Goal: Task Accomplishment & Management: Complete application form

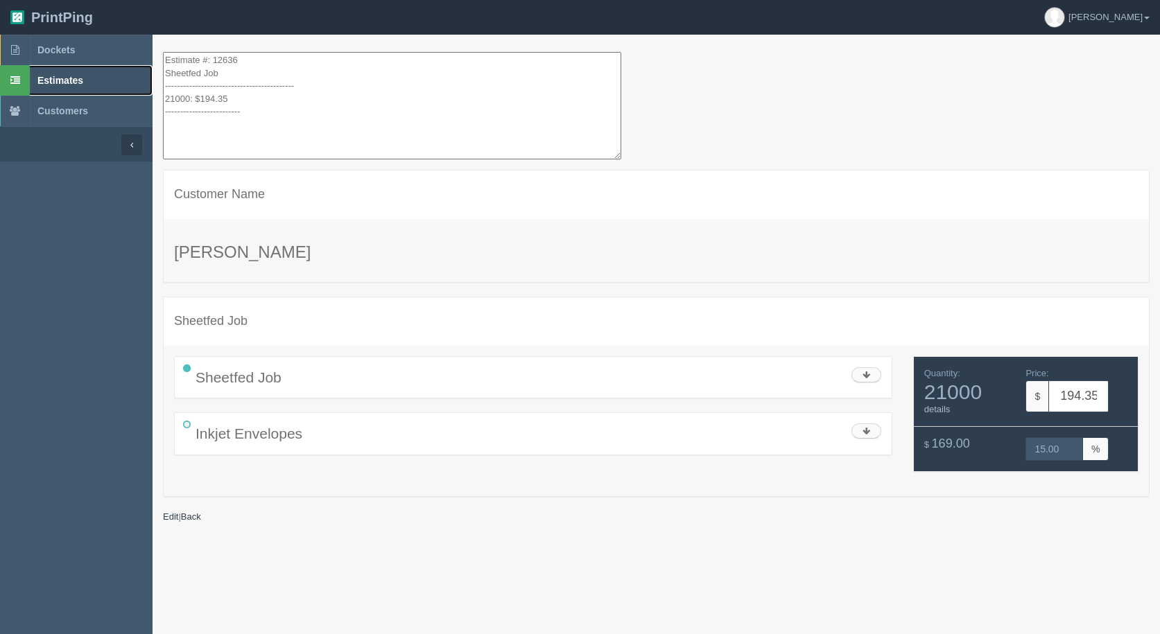
click at [38, 78] on span "Estimates" at bounding box center [60, 80] width 46 height 11
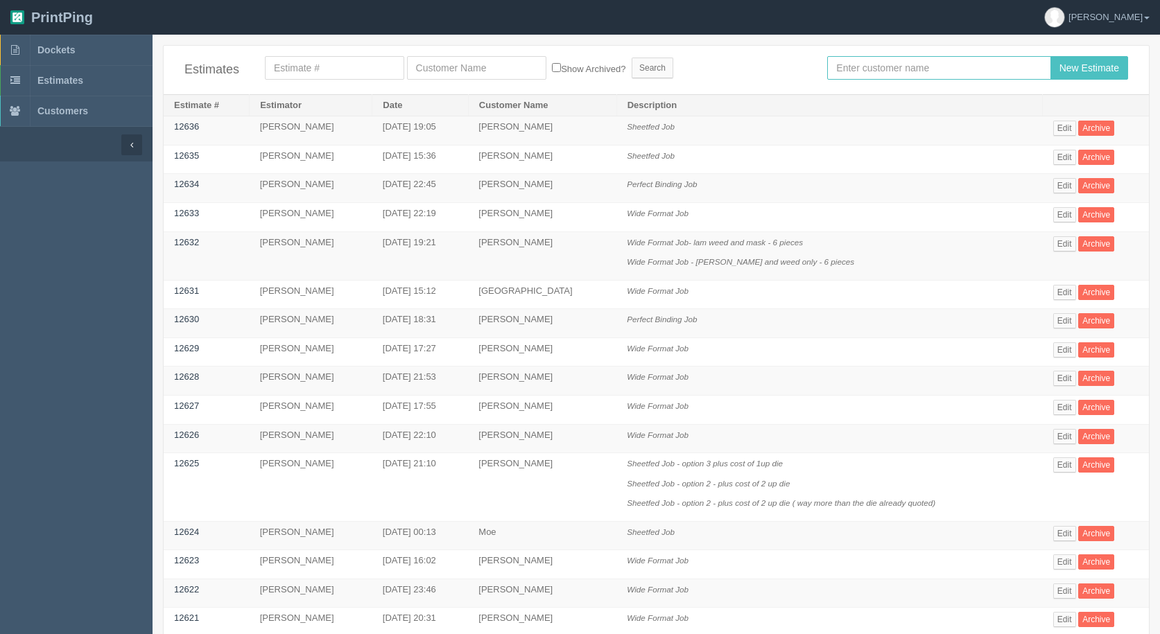
click at [906, 62] on input "text" at bounding box center [938, 68] width 223 height 24
click at [851, 72] on input "text" at bounding box center [938, 68] width 223 height 24
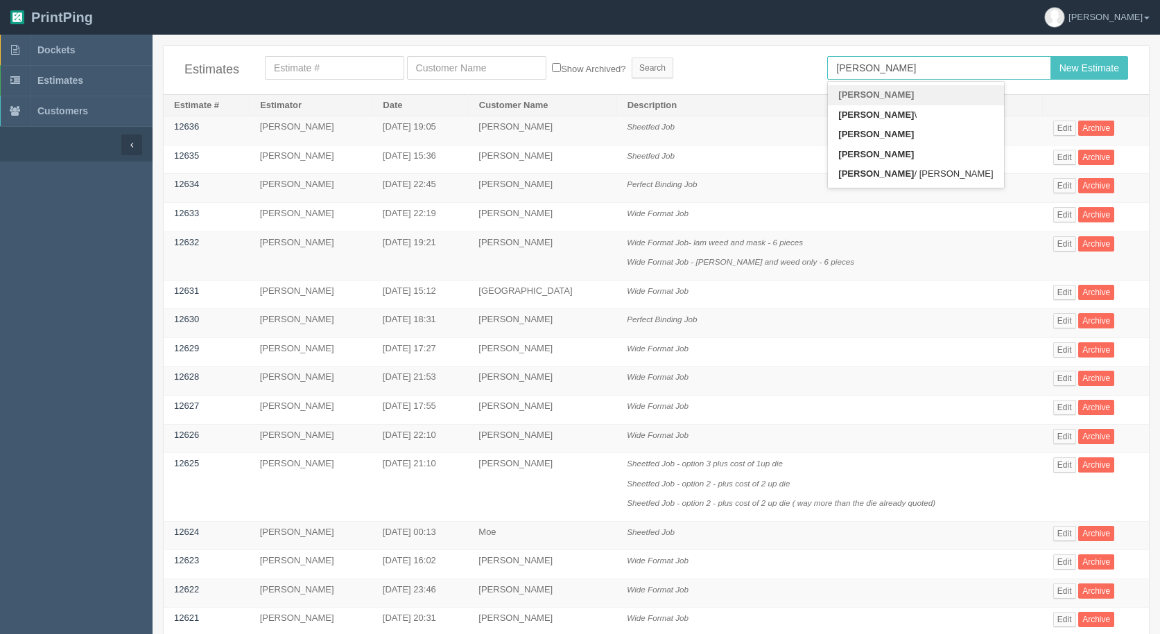
type input "[PERSON_NAME]"
click at [1050, 56] on input "New Estimate" at bounding box center [1089, 68] width 78 height 24
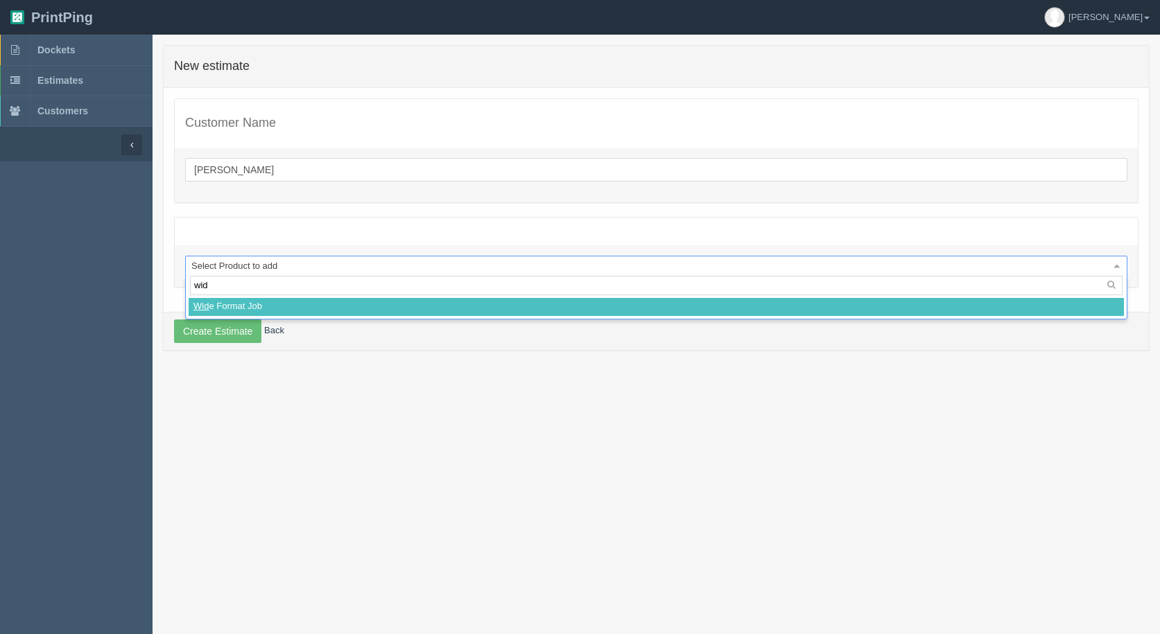
type input "wide"
select select
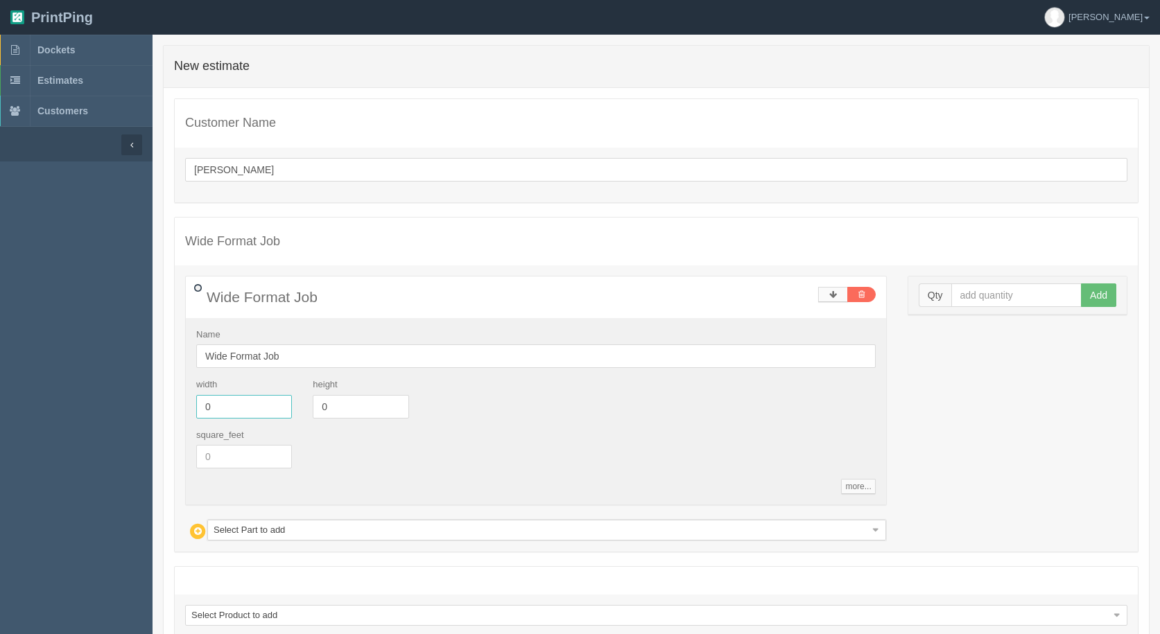
drag, startPoint x: 243, startPoint y: 401, endPoint x: 71, endPoint y: 383, distance: 173.5
click at [71, 383] on section "Dockets Estimates Customers" at bounding box center [580, 380] width 1160 height 690
drag, startPoint x: 560, startPoint y: 451, endPoint x: 530, endPoint y: 452, distance: 29.2
click at [560, 451] on div "square_feet" at bounding box center [536, 454] width 700 height 51
drag, startPoint x: 226, startPoint y: 405, endPoint x: 49, endPoint y: 361, distance: 183.0
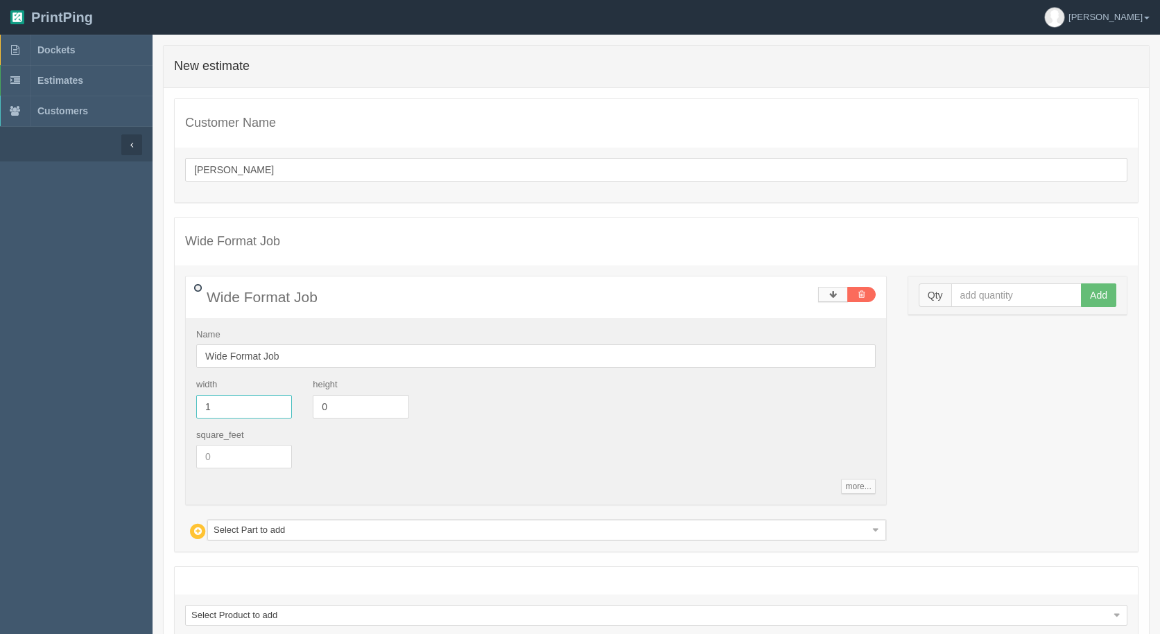
click at [49, 361] on section "Dockets Estimates Customers" at bounding box center [580, 380] width 1160 height 690
type input "94"
type input "48"
click at [226, 399] on input "94" at bounding box center [244, 407] width 96 height 24
type input "96"
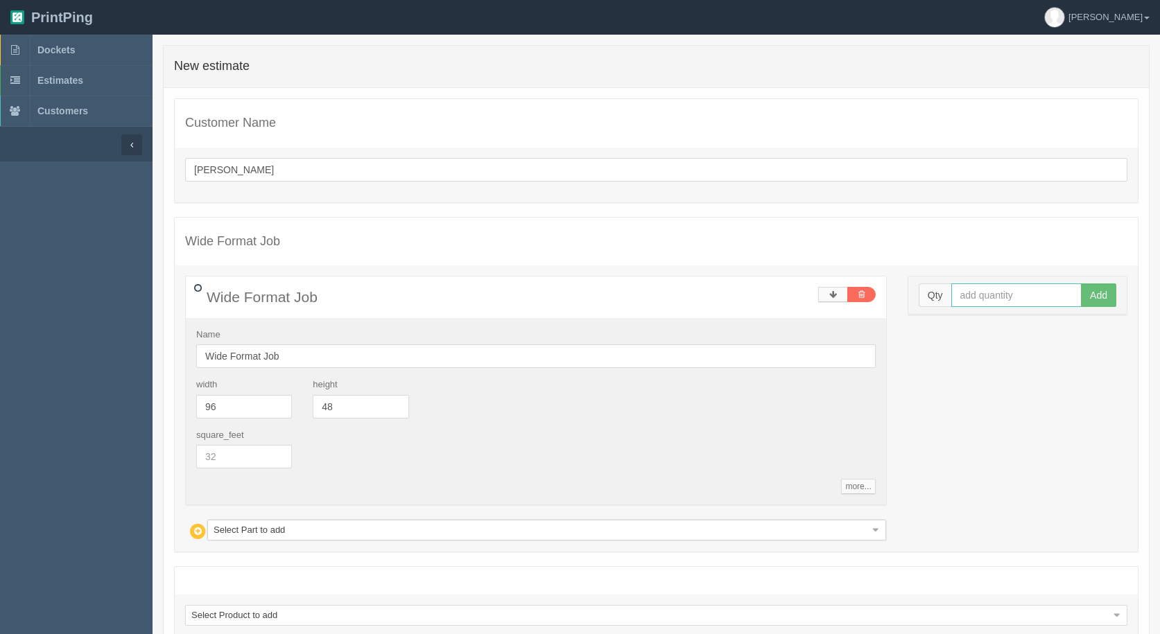
click at [1049, 293] on input "text" at bounding box center [1016, 296] width 131 height 24
type input "1"
click at [1081, 284] on button "Add" at bounding box center [1098, 296] width 35 height 24
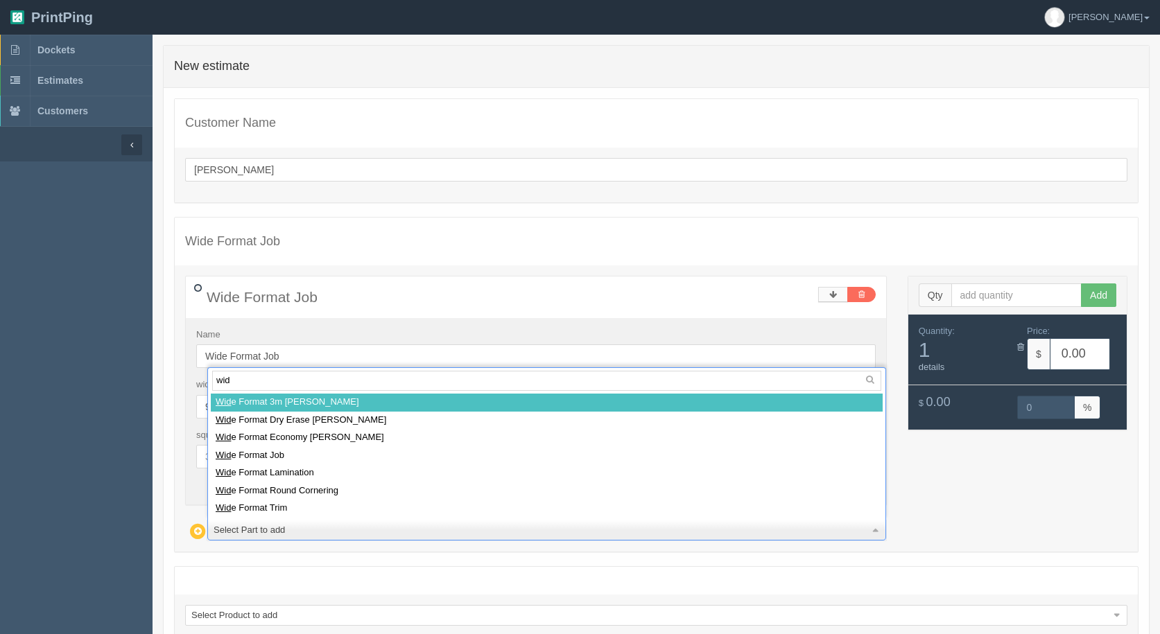
type input "wide"
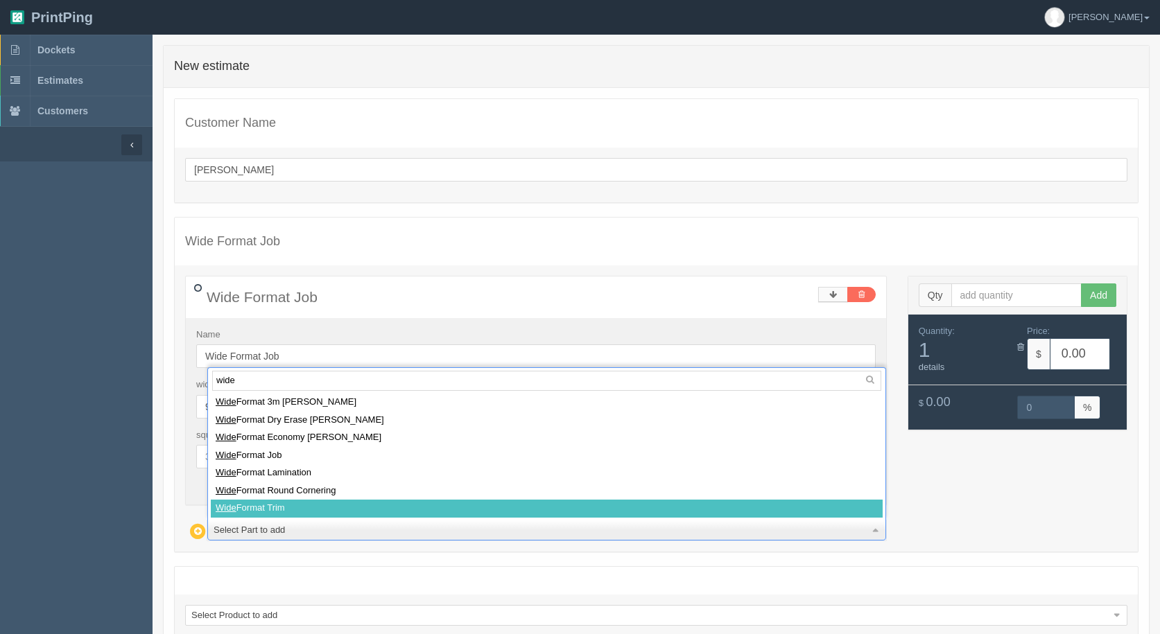
select select
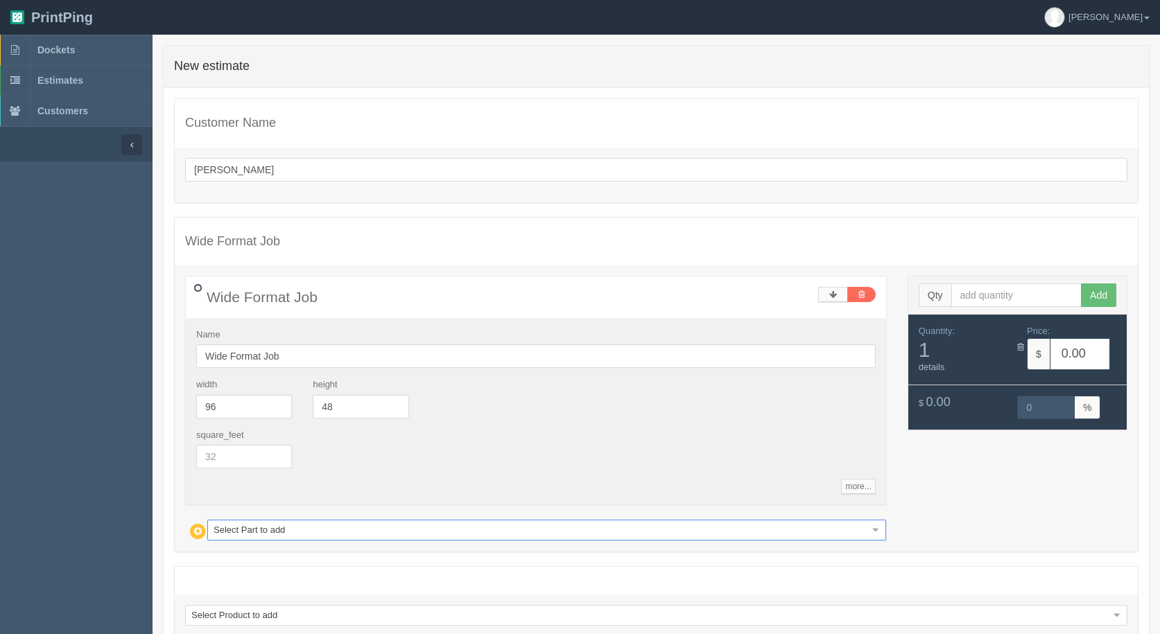
type input "15.95"
type input "15.00"
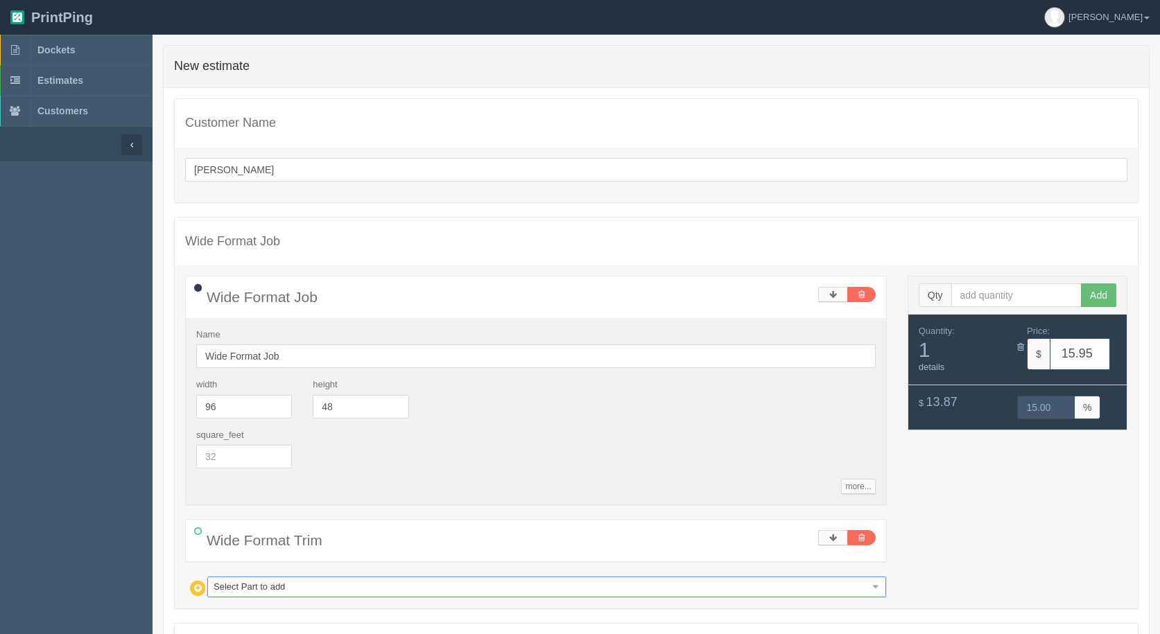
type input "g"
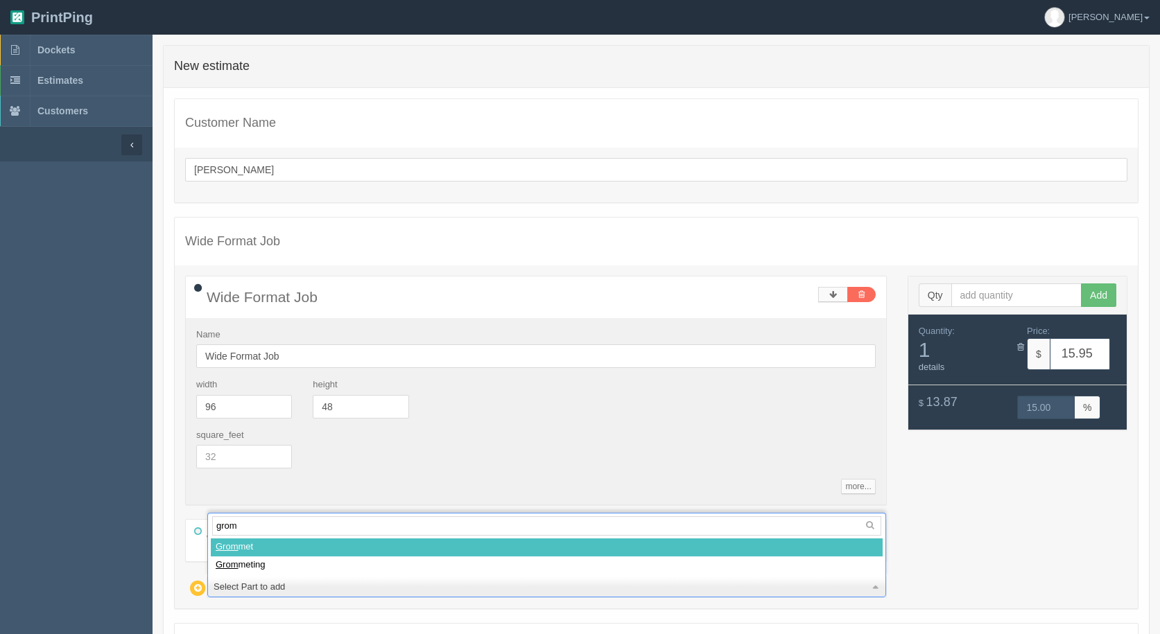
type input "gromm"
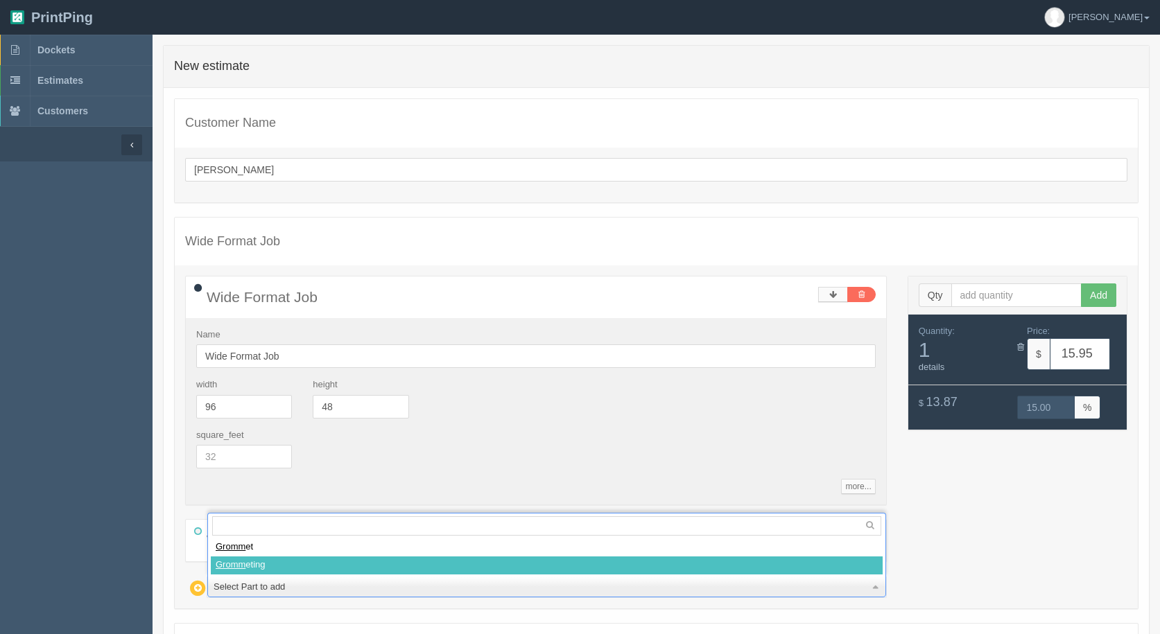
select select
type input "28.96"
type input "14.97"
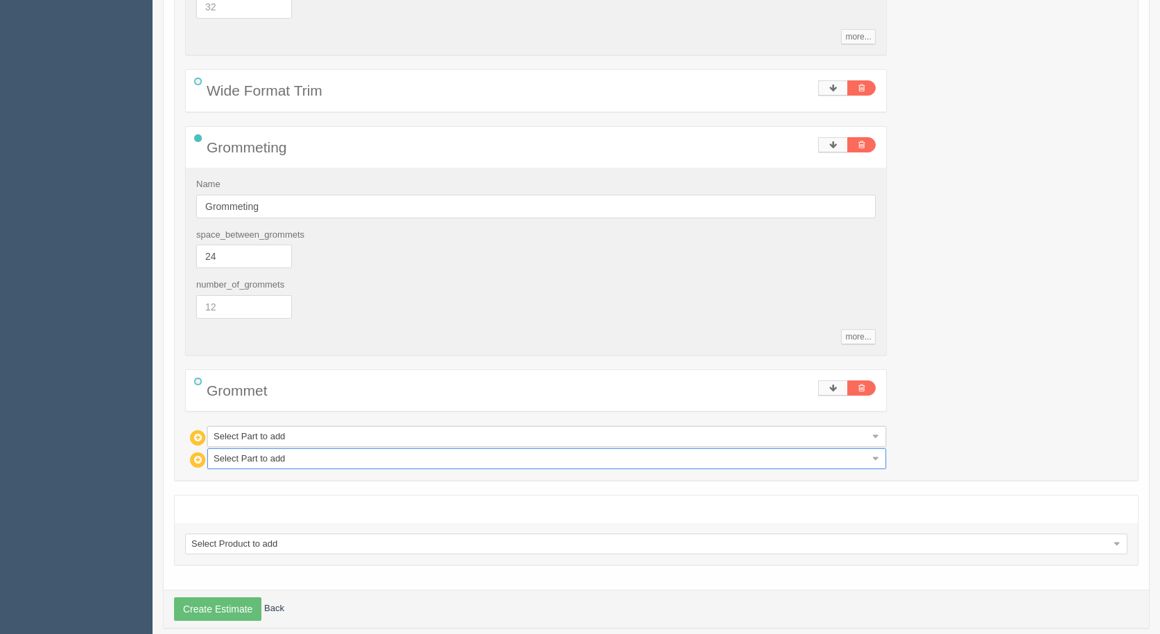
scroll to position [469, 0]
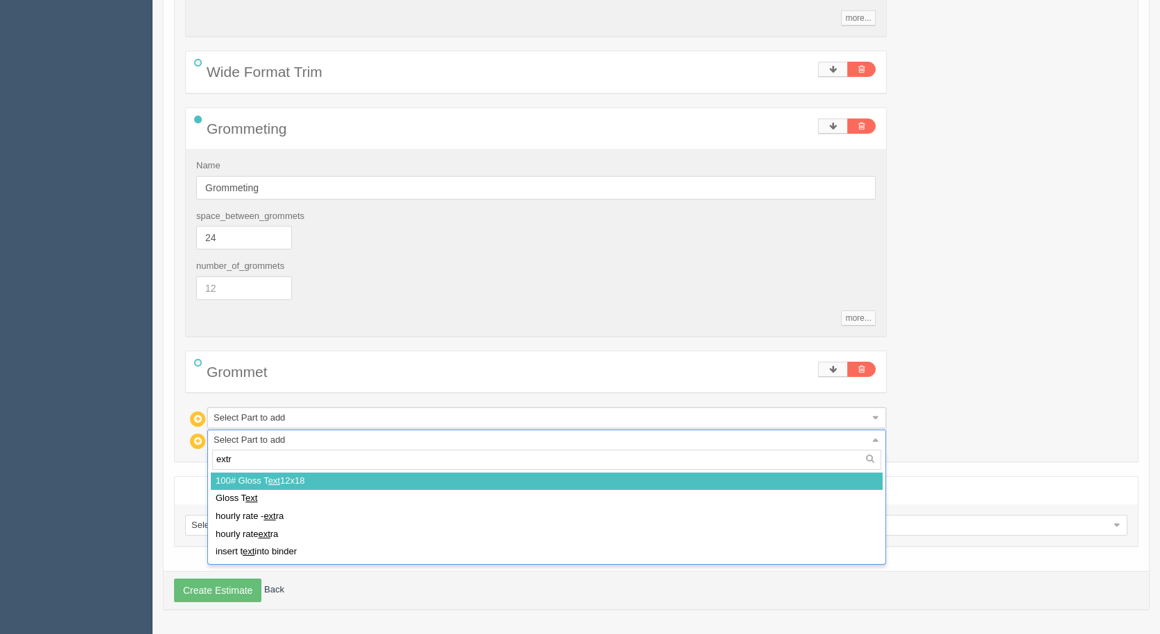
type input "extra"
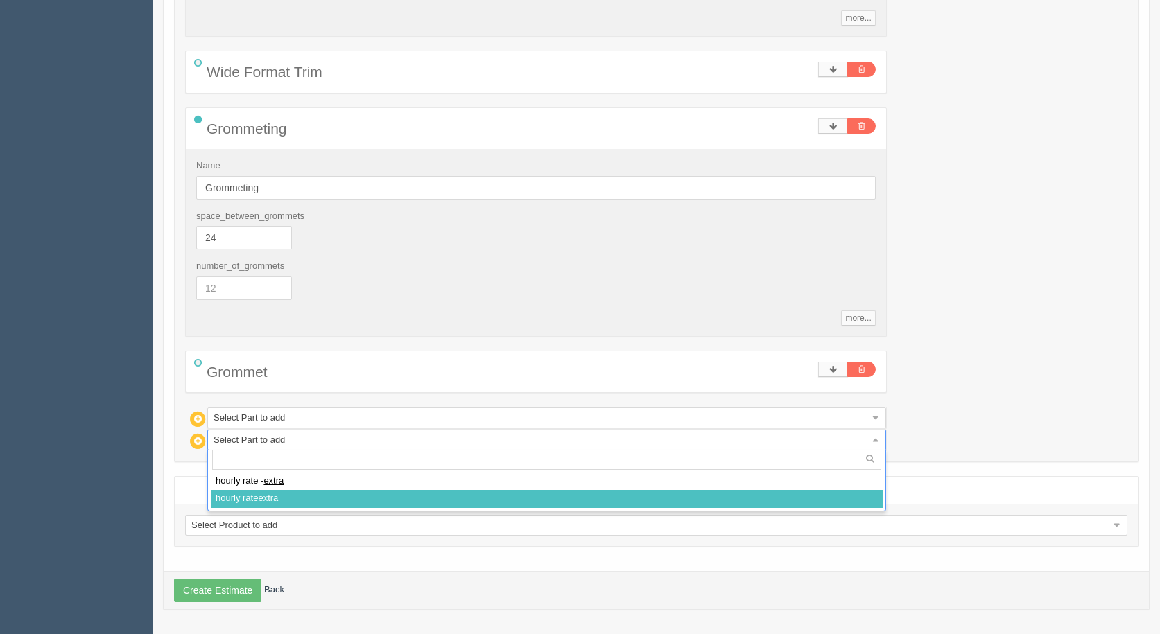
select select
type input "88.76"
type input "14.99"
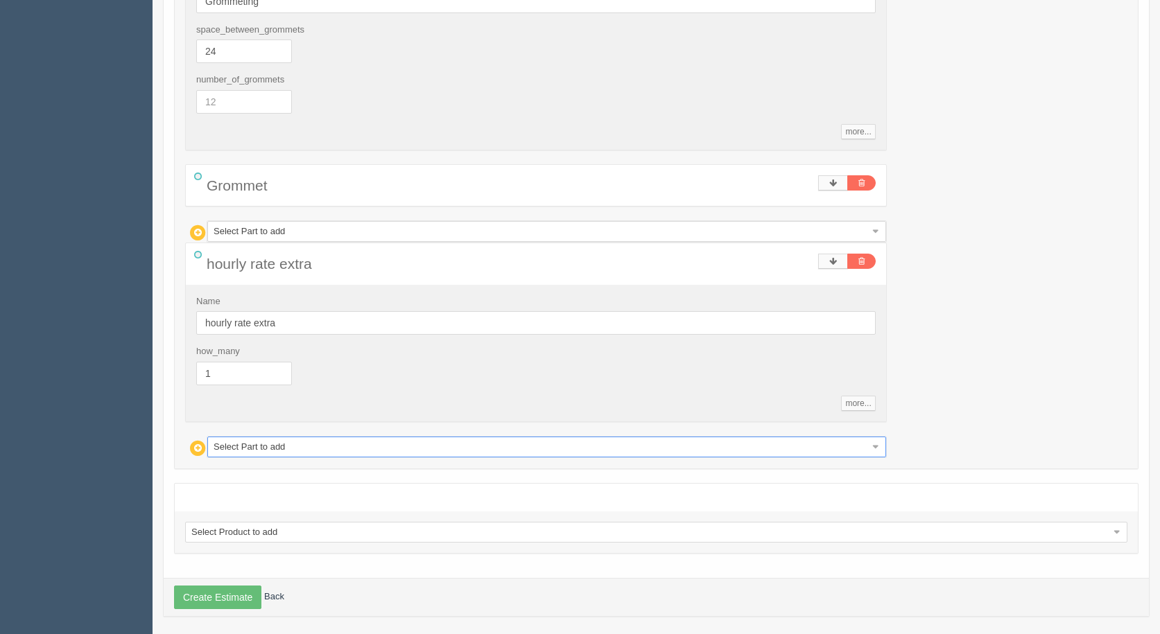
scroll to position [662, 0]
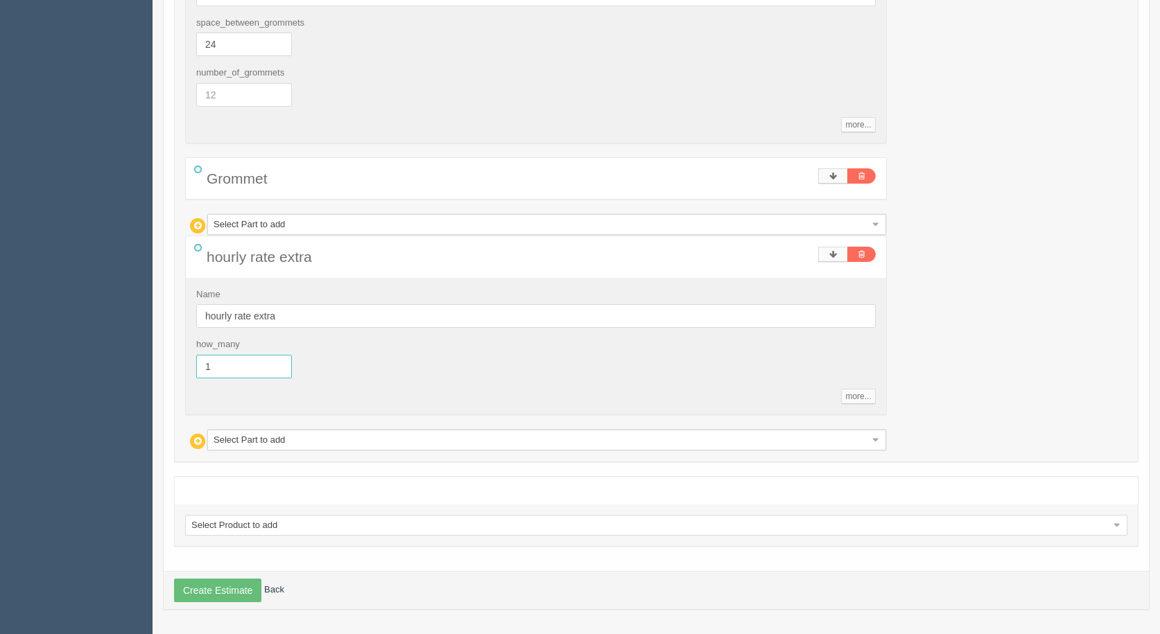
drag, startPoint x: 259, startPoint y: 371, endPoint x: 114, endPoint y: 324, distance: 151.5
click at [118, 331] on section "Dockets Estimates Customers" at bounding box center [580, 4] width 1160 height 1262
type input ".66"
type input "68.43"
type input "14.99"
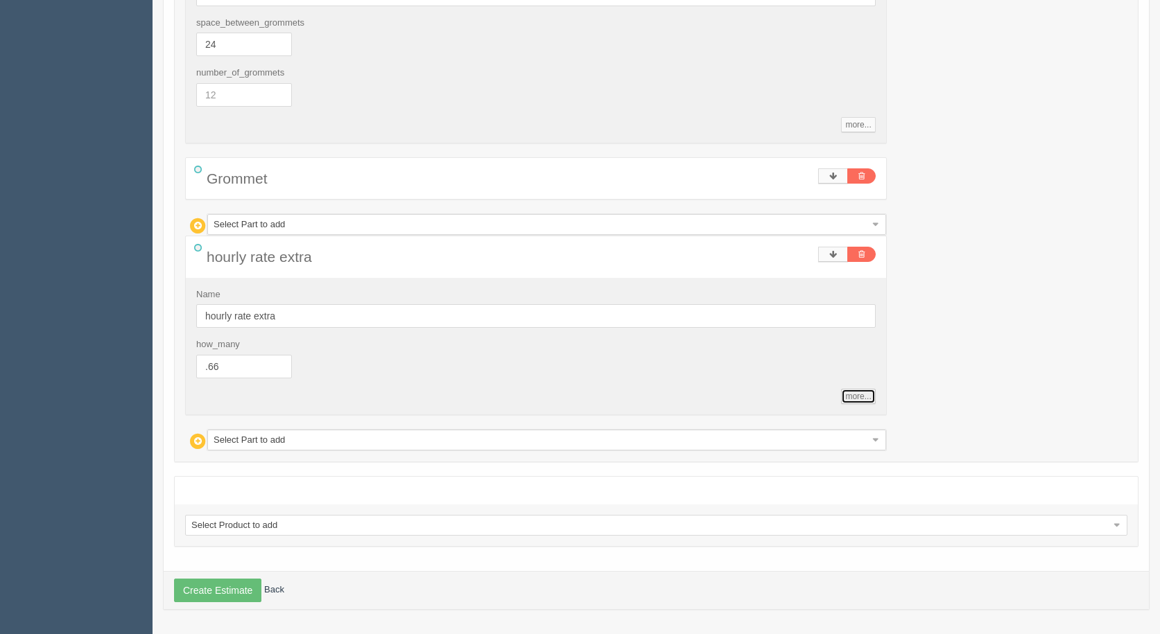
type input "0.66"
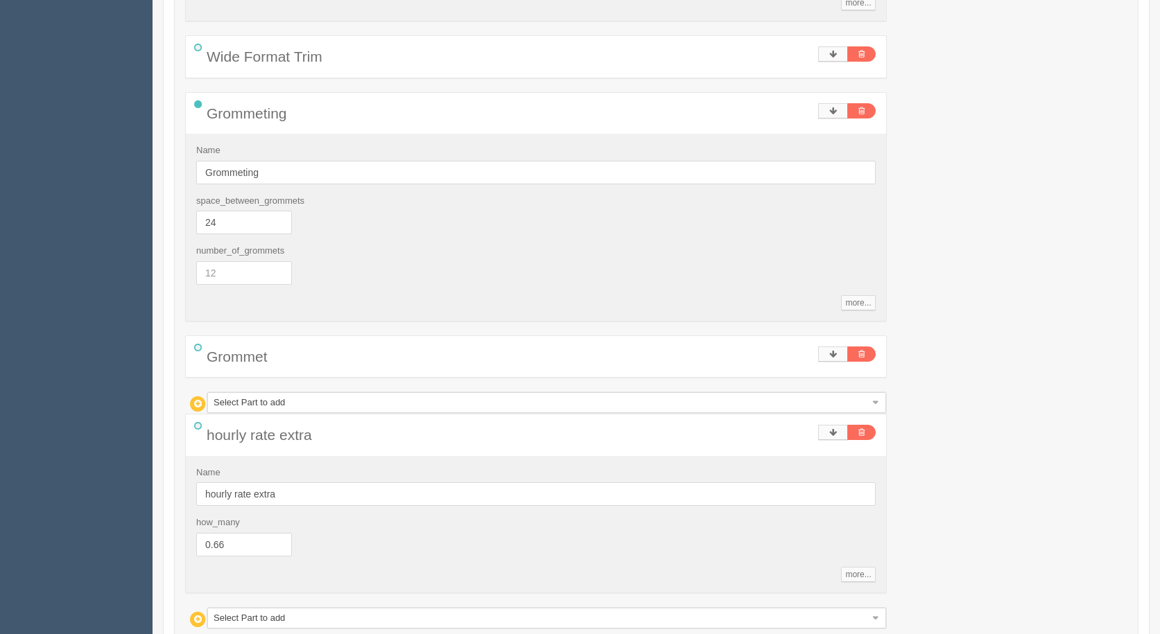
scroll to position [211, 0]
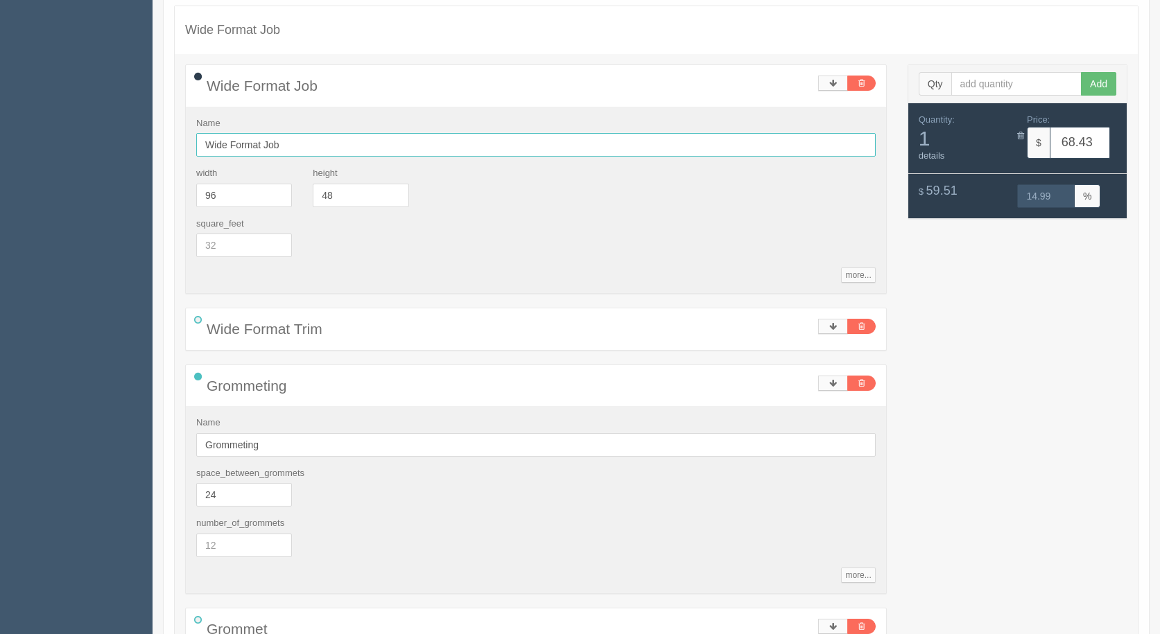
click at [675, 156] on input "Wide Format Job" at bounding box center [535, 145] width 679 height 24
click at [1032, 317] on div "Wide Format Job Name Wide Format Job width 96 height 48 square_feet more... sta…" at bounding box center [656, 482] width 963 height 837
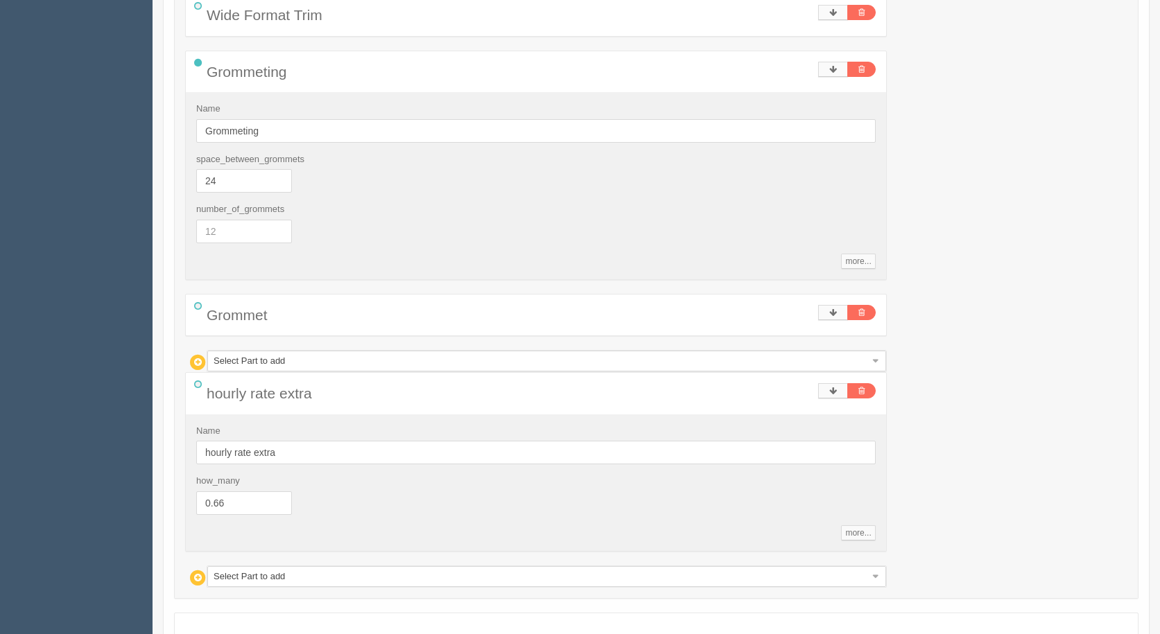
scroll to position [662, 0]
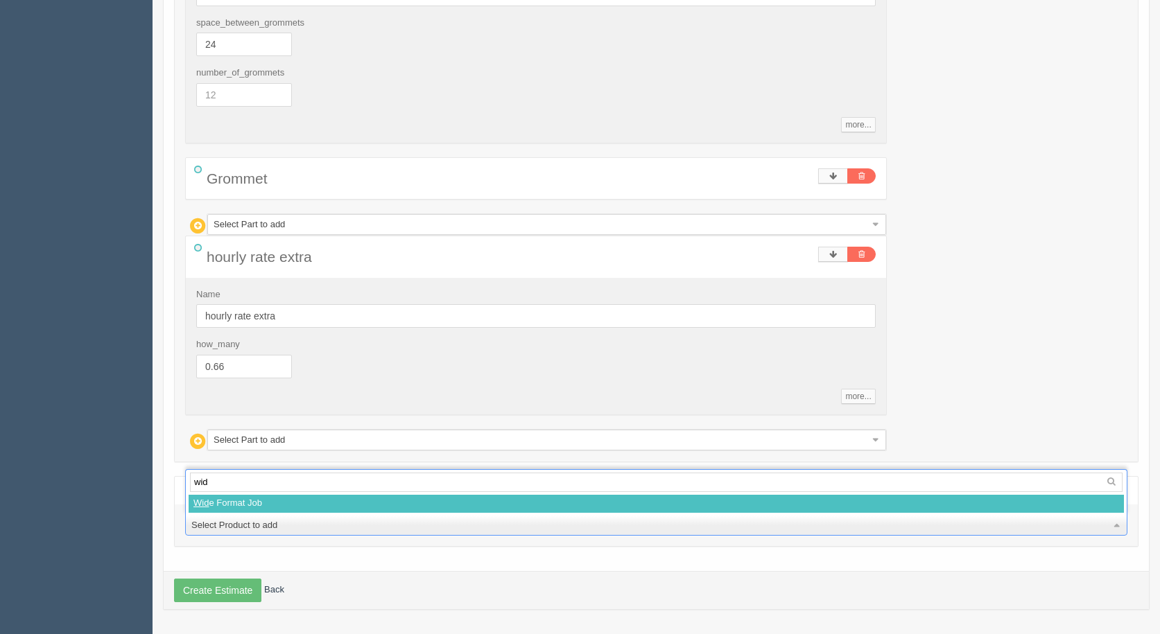
type input "wide"
select select
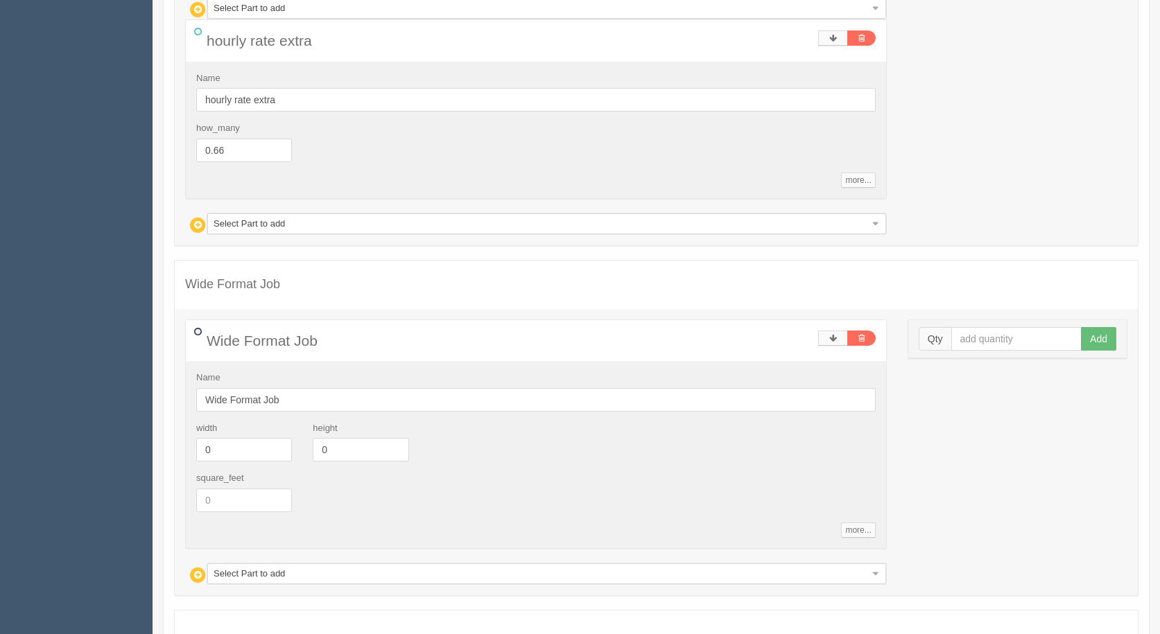
scroll to position [1009, 0]
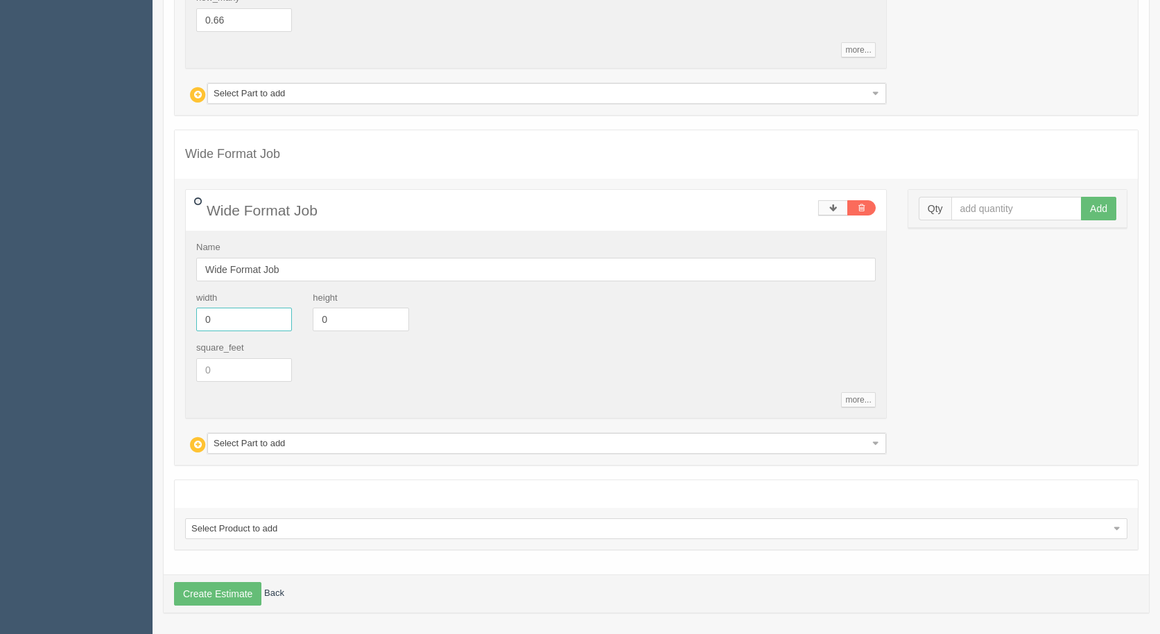
drag, startPoint x: 225, startPoint y: 327, endPoint x: 0, endPoint y: 239, distance: 241.7
type input "48"
type input "30"
click at [976, 209] on input "text" at bounding box center [1016, 209] width 131 height 24
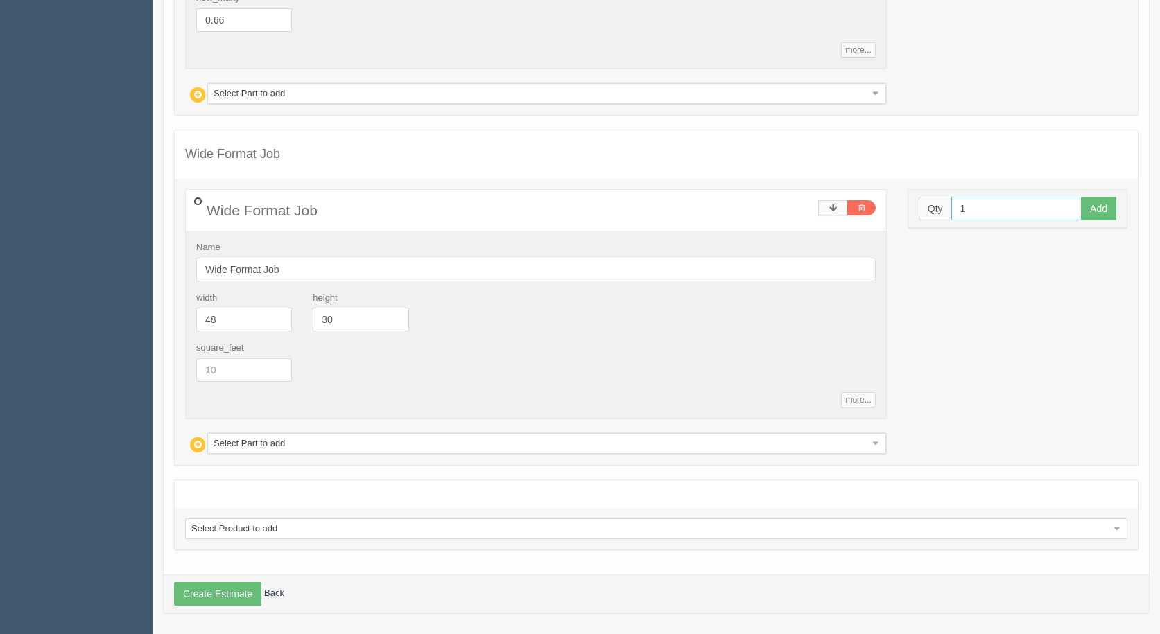
type input "1"
click at [1081, 197] on button "Add" at bounding box center [1098, 209] width 35 height 24
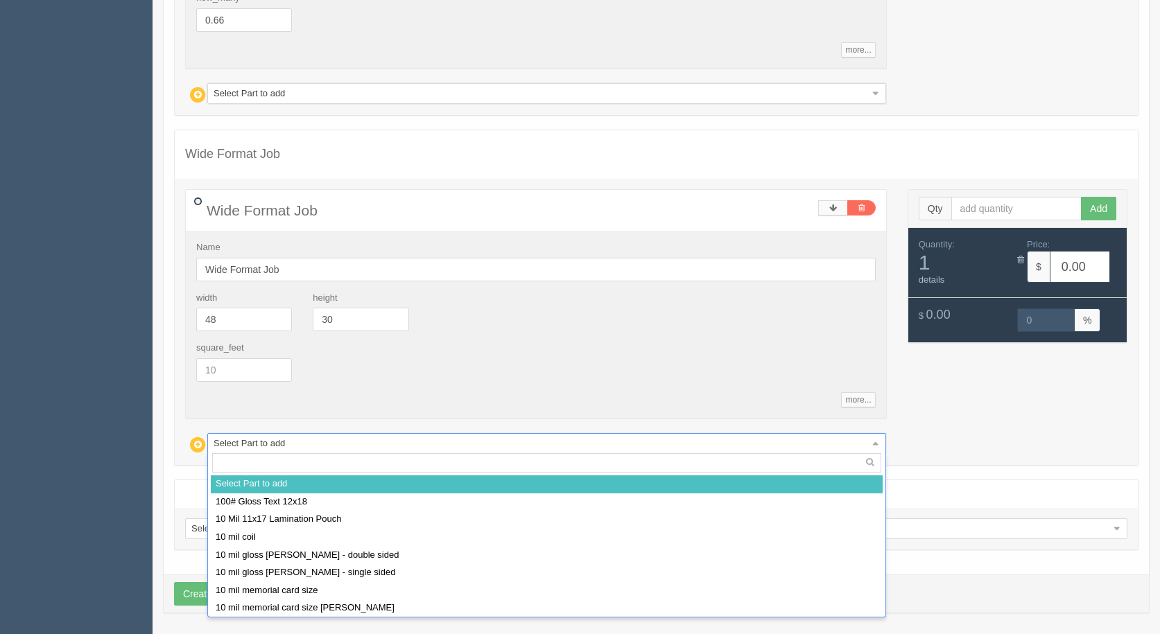
drag, startPoint x: 256, startPoint y: 440, endPoint x: 250, endPoint y: 454, distance: 15.8
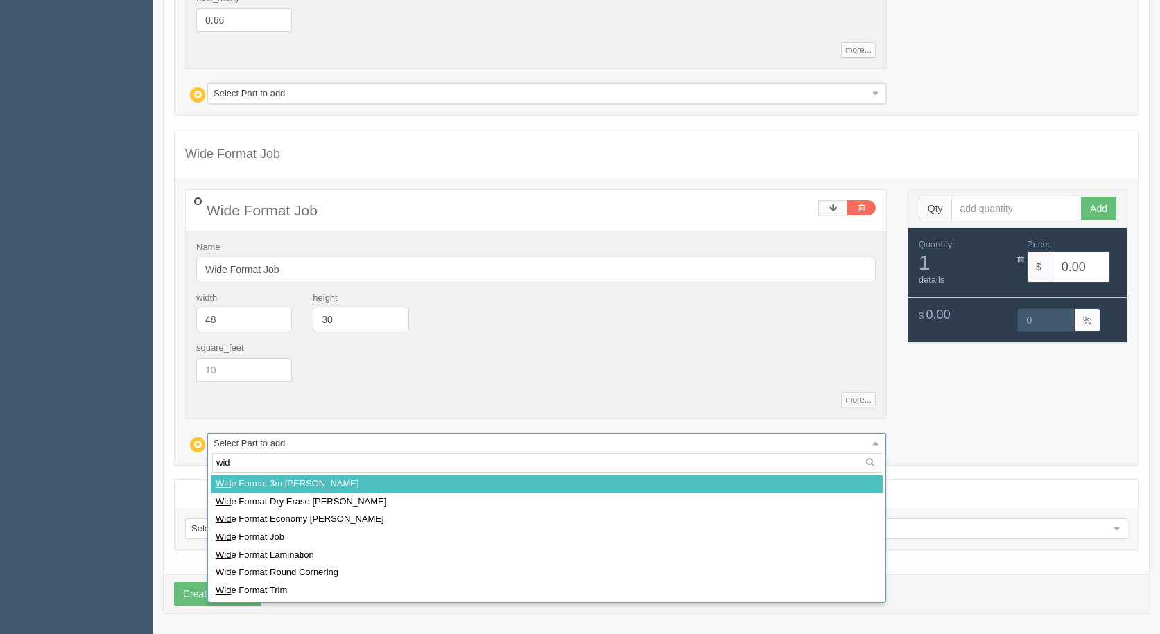
type input "wide"
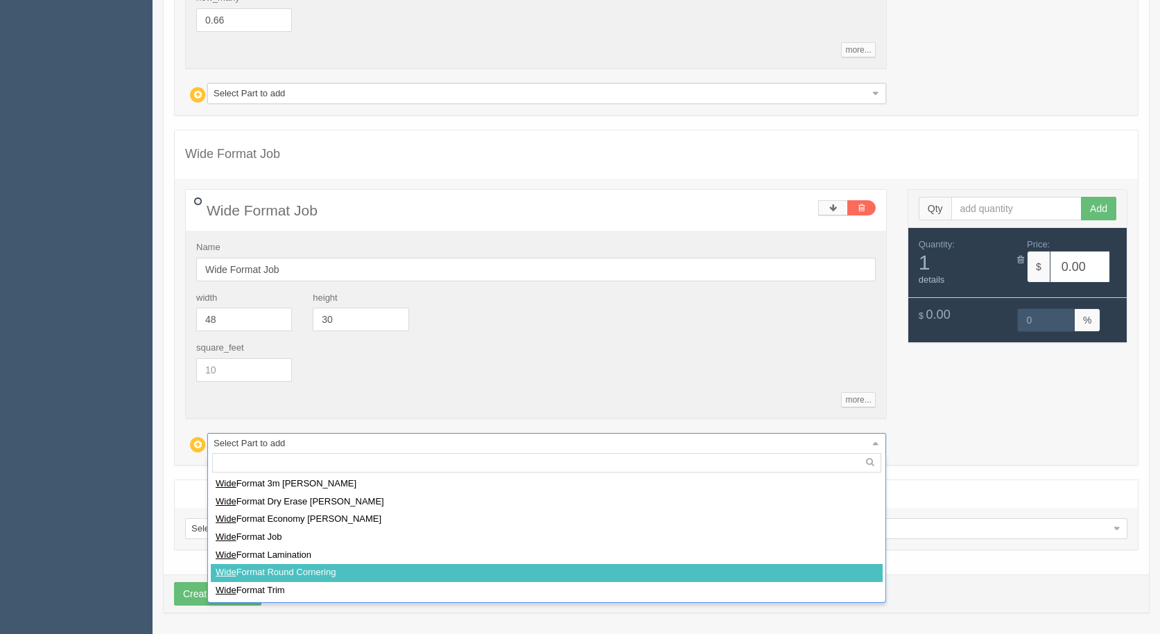
select select
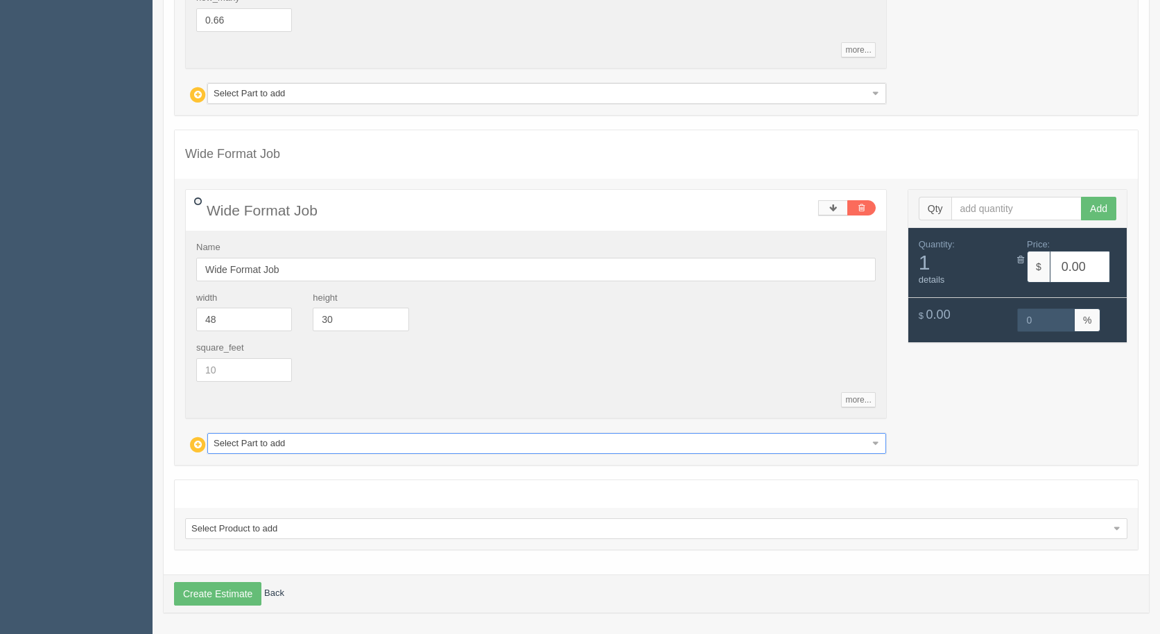
type input "4.98"
type input "15.01"
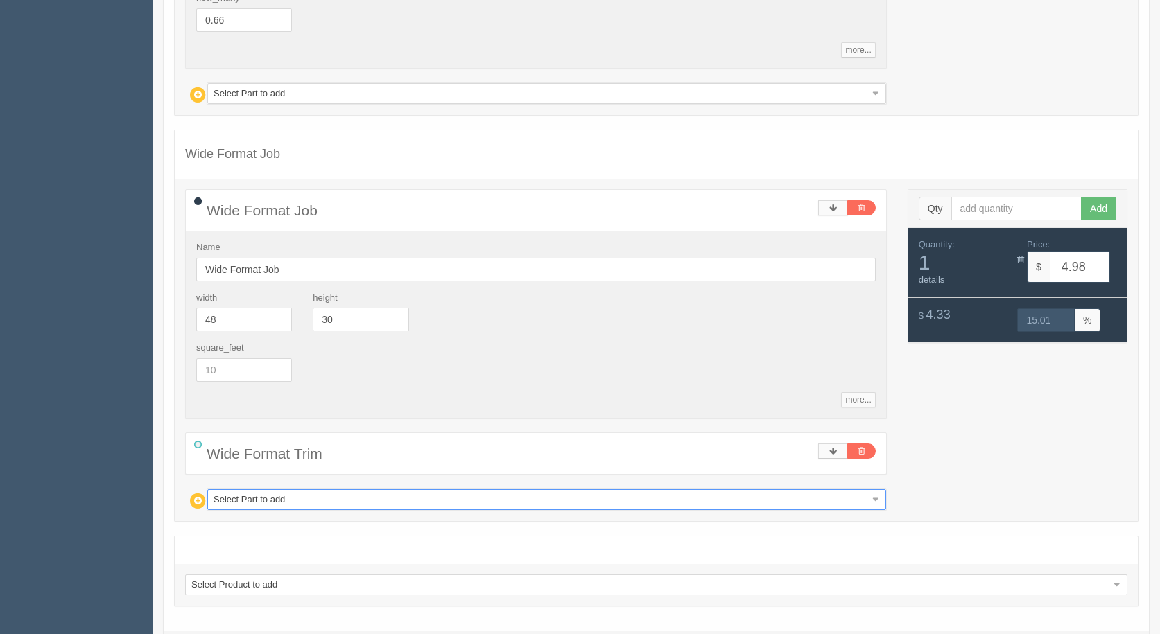
type input "g"
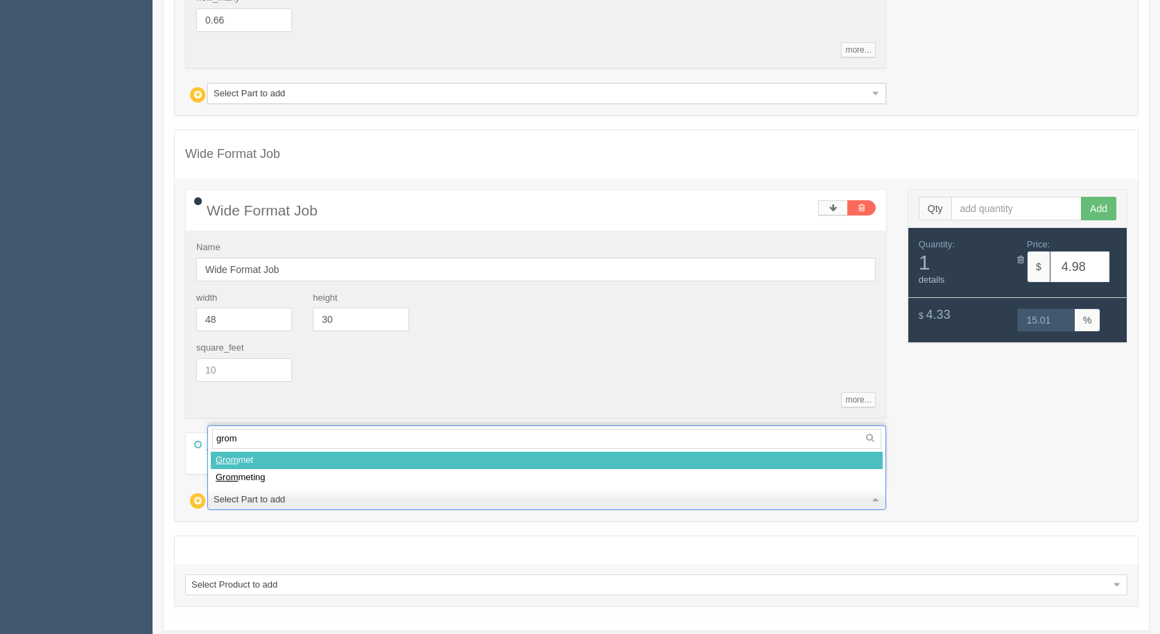
type input "gromm"
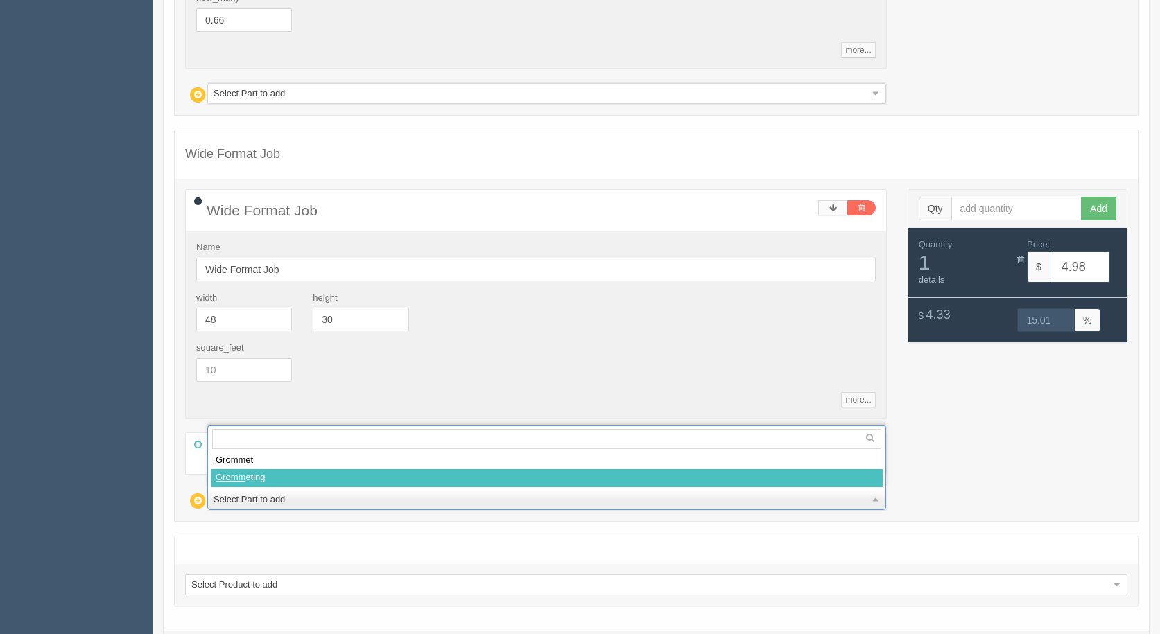
select select
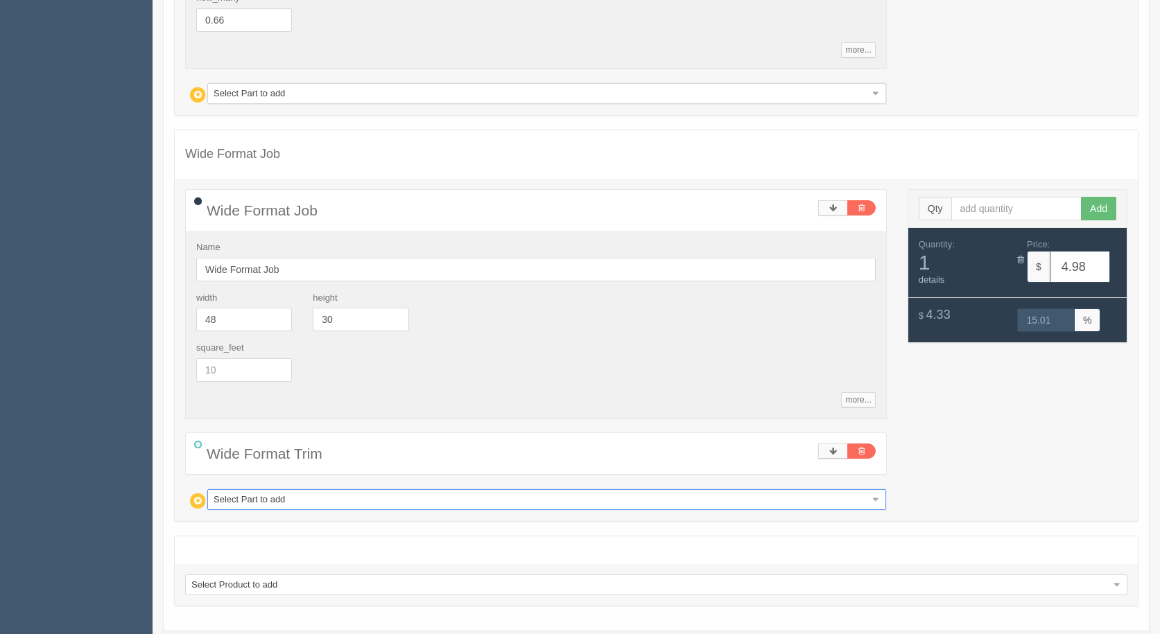
type input "12.58"
type input "14.99"
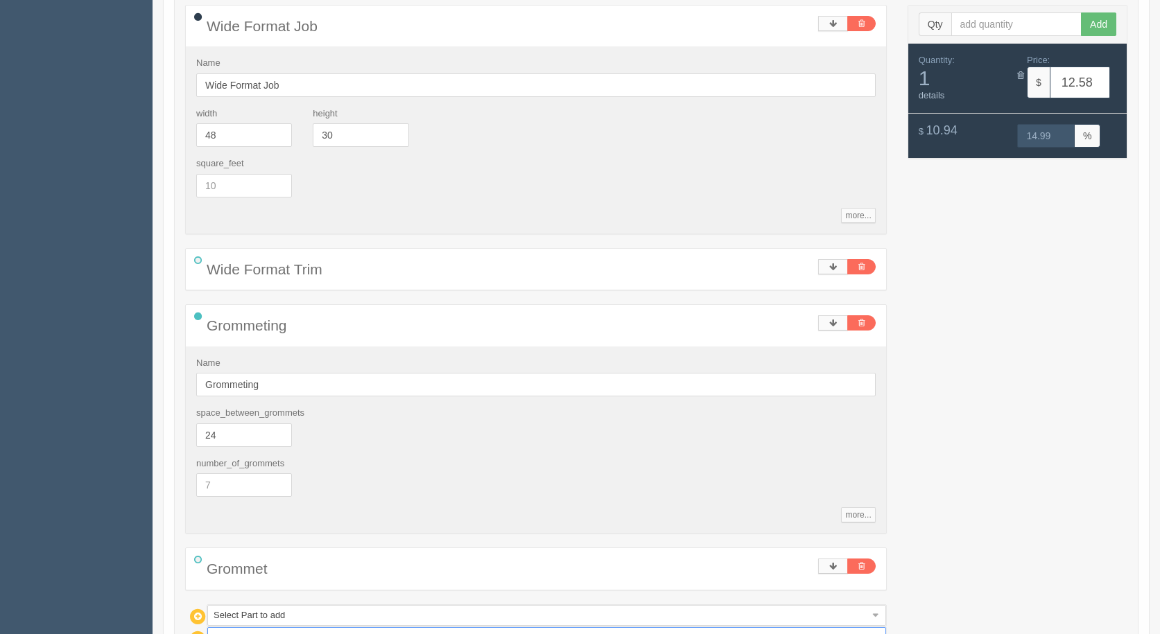
scroll to position [1286, 0]
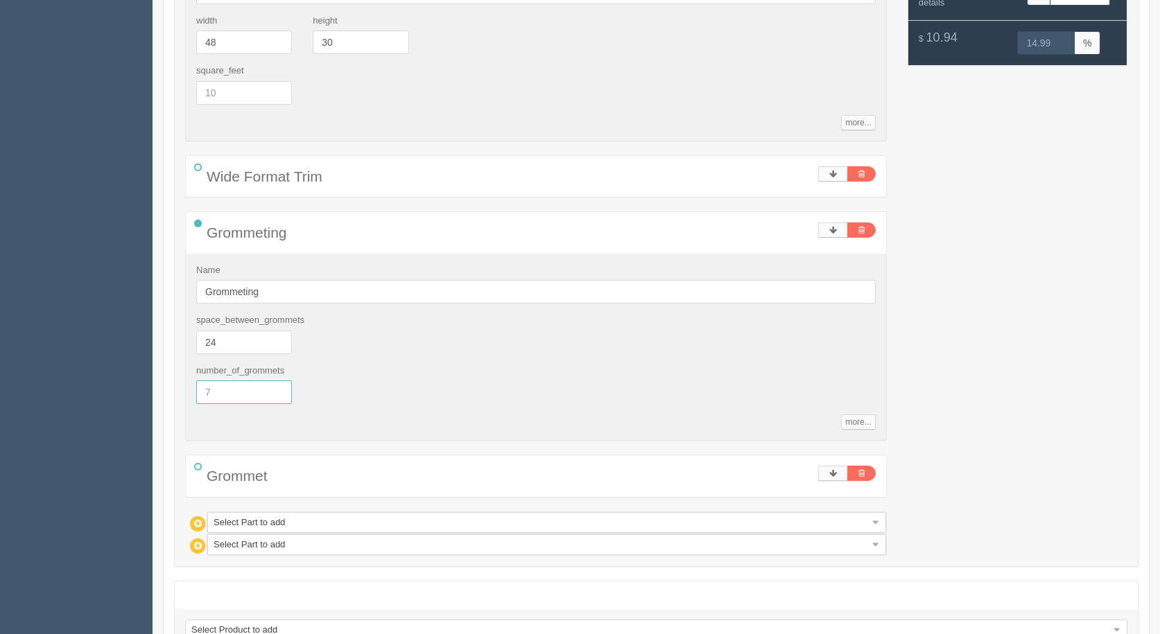
drag, startPoint x: 227, startPoint y: 396, endPoint x: 88, endPoint y: 351, distance: 146.5
type input "8"
type input "13.66"
type input "14.98"
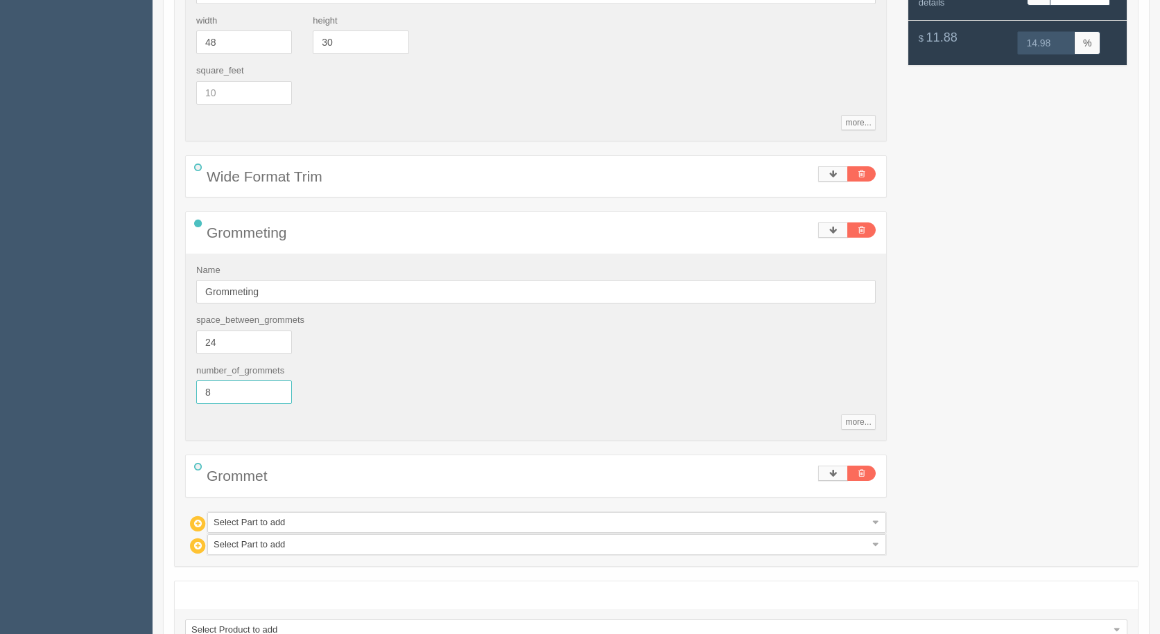
drag, startPoint x: 238, startPoint y: 393, endPoint x: 0, endPoint y: 272, distance: 266.7
type input "4"
type input "9.32"
type input "14.92"
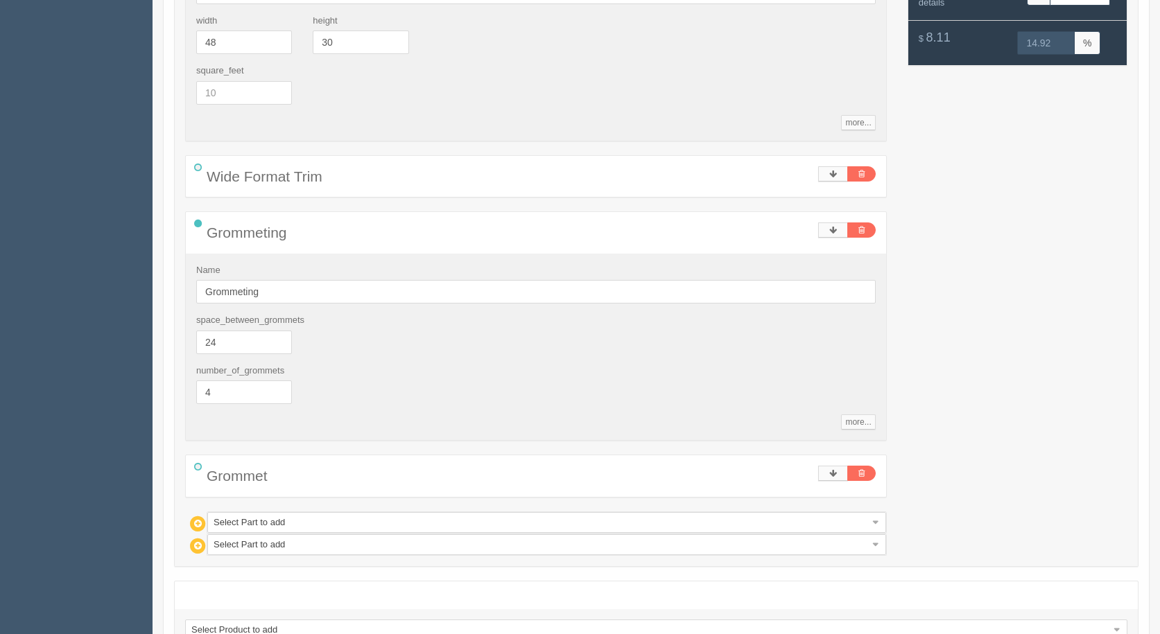
click at [982, 288] on div "Wide Format Job Name Wide Format Job width 48 height 30 square_feet more... sta…" at bounding box center [656, 234] width 963 height 644
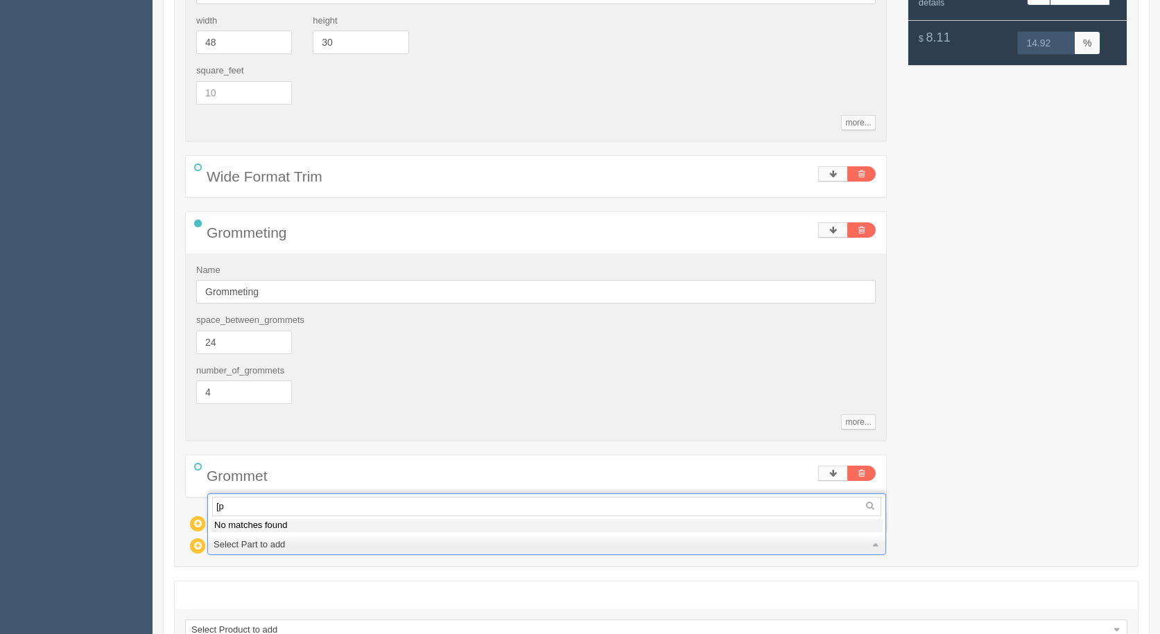
type input "["
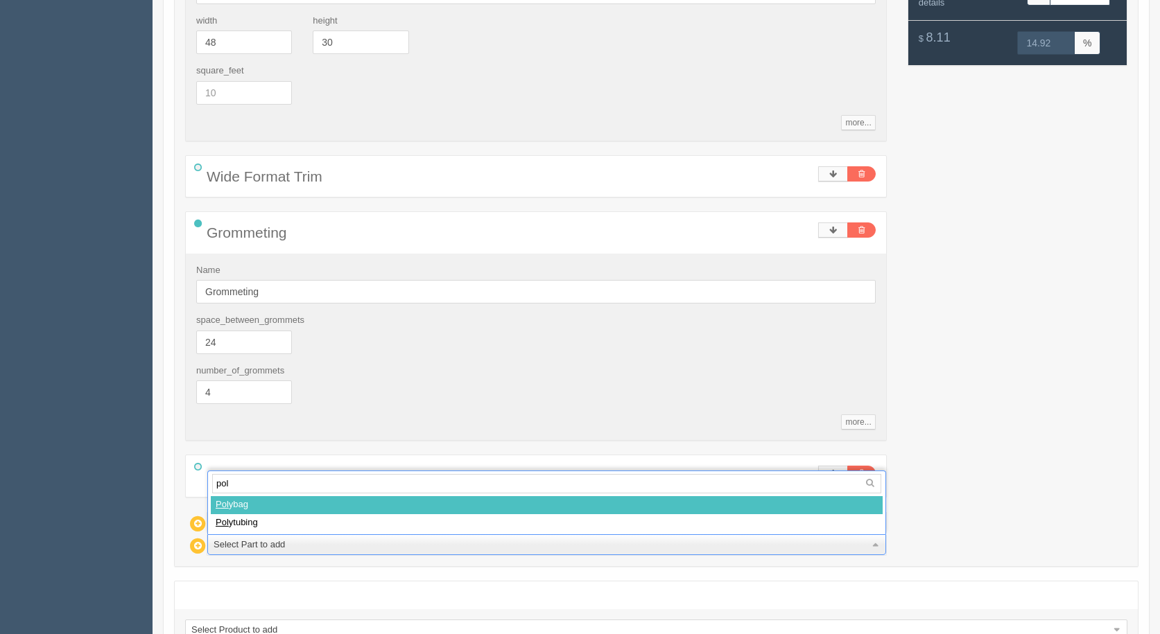
type input "poly"
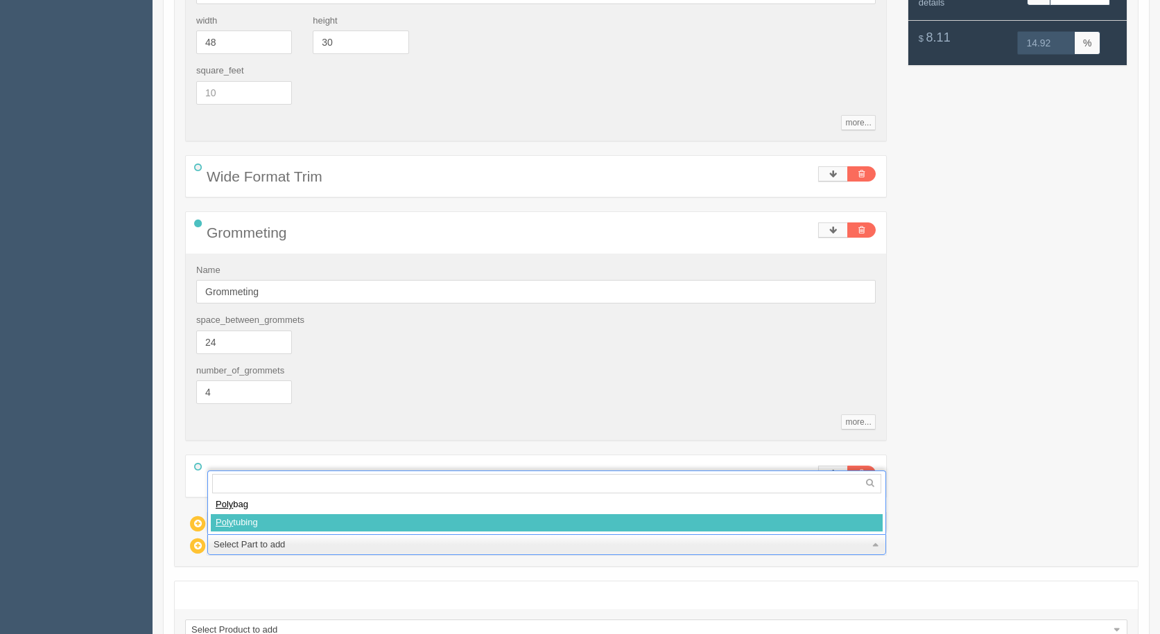
select select
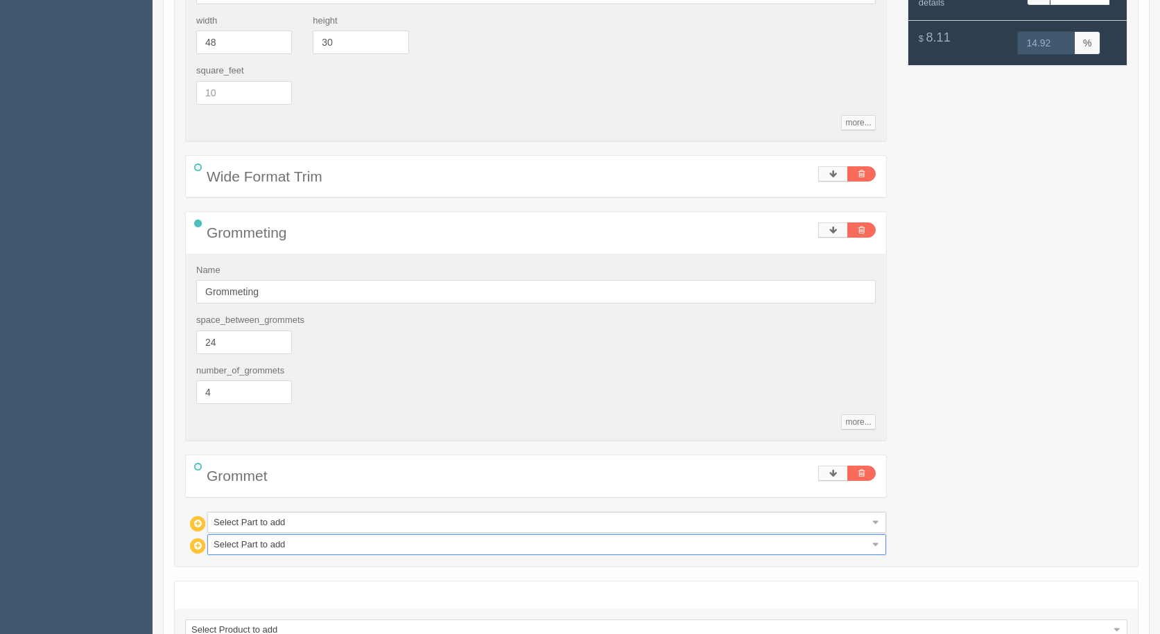
type input "10.85"
type input "14.94"
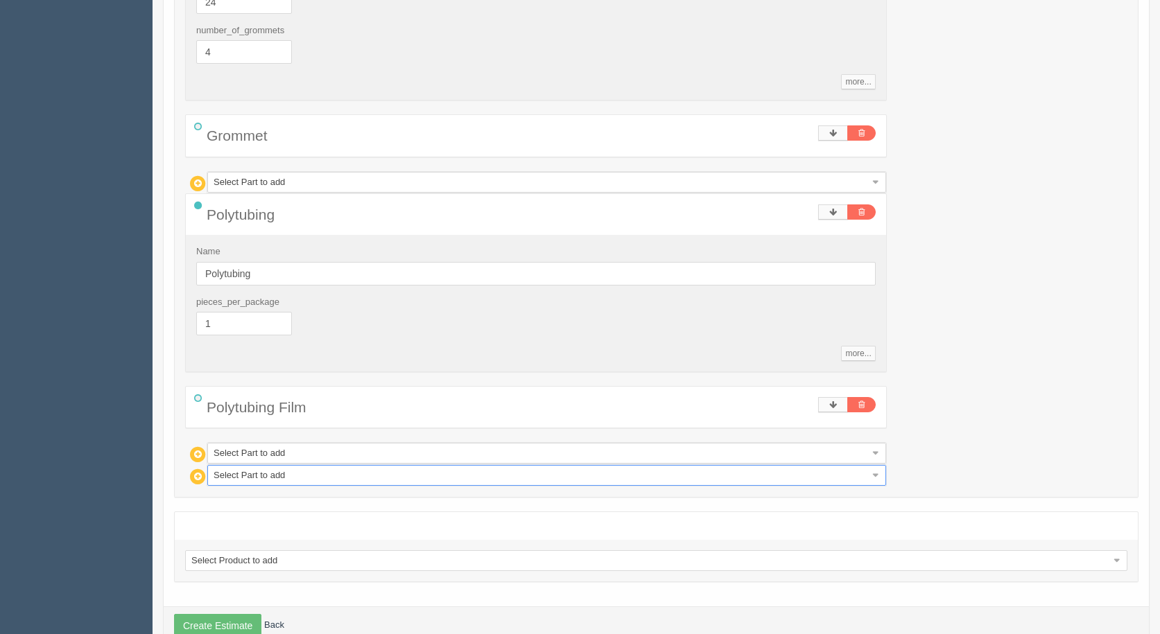
scroll to position [1633, 0]
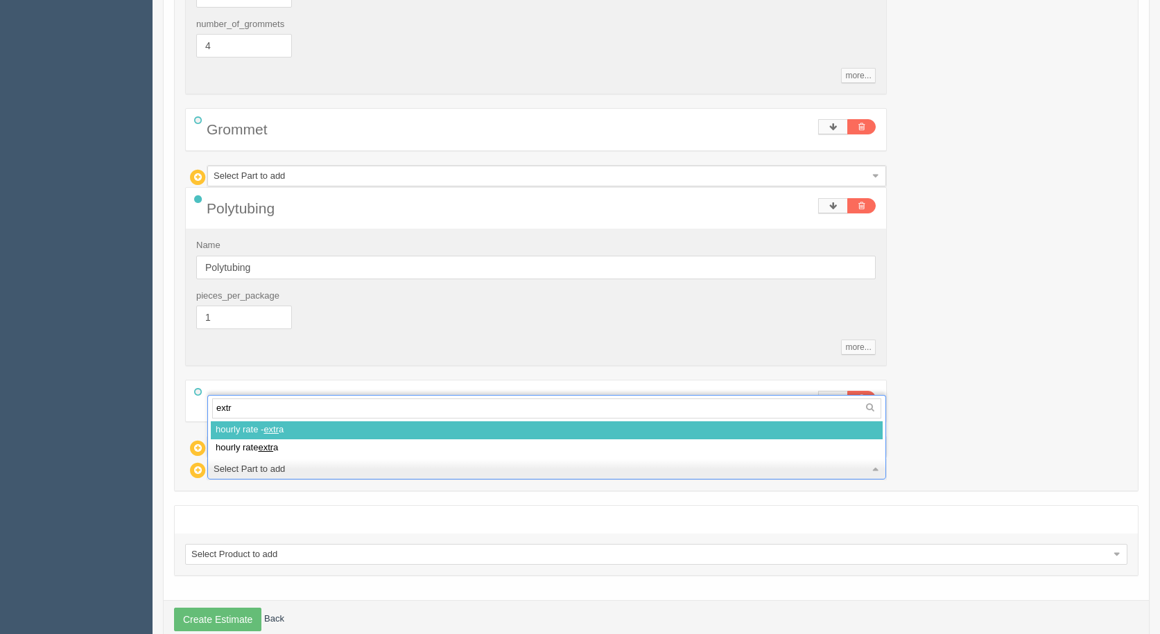
type input "extra"
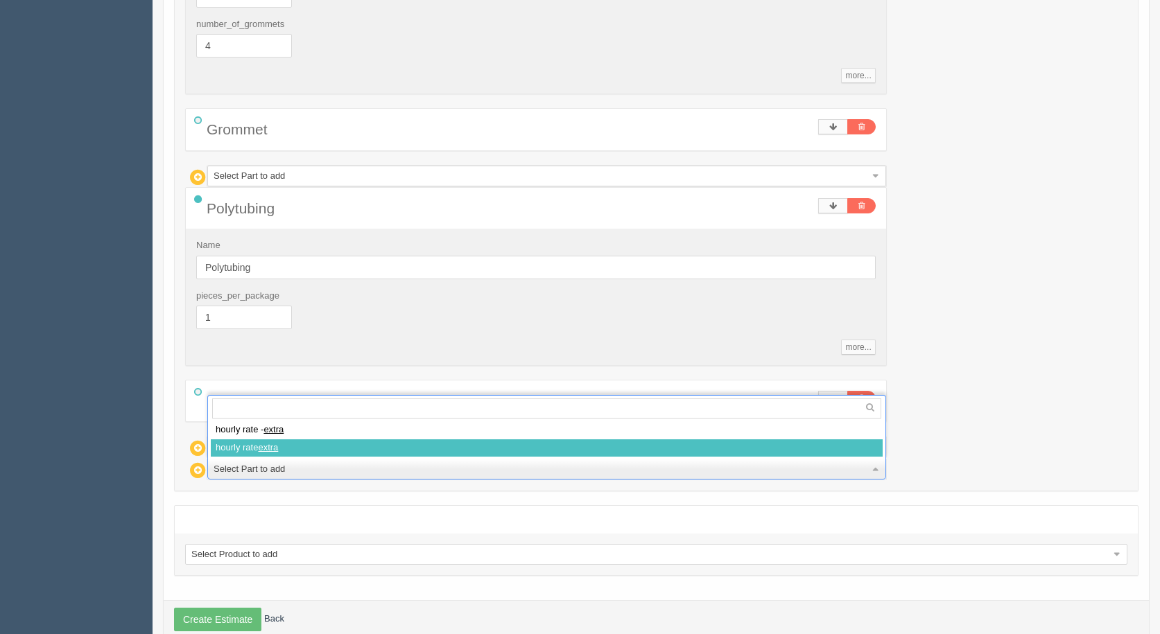
select select
type input "70.65"
type input "14.99"
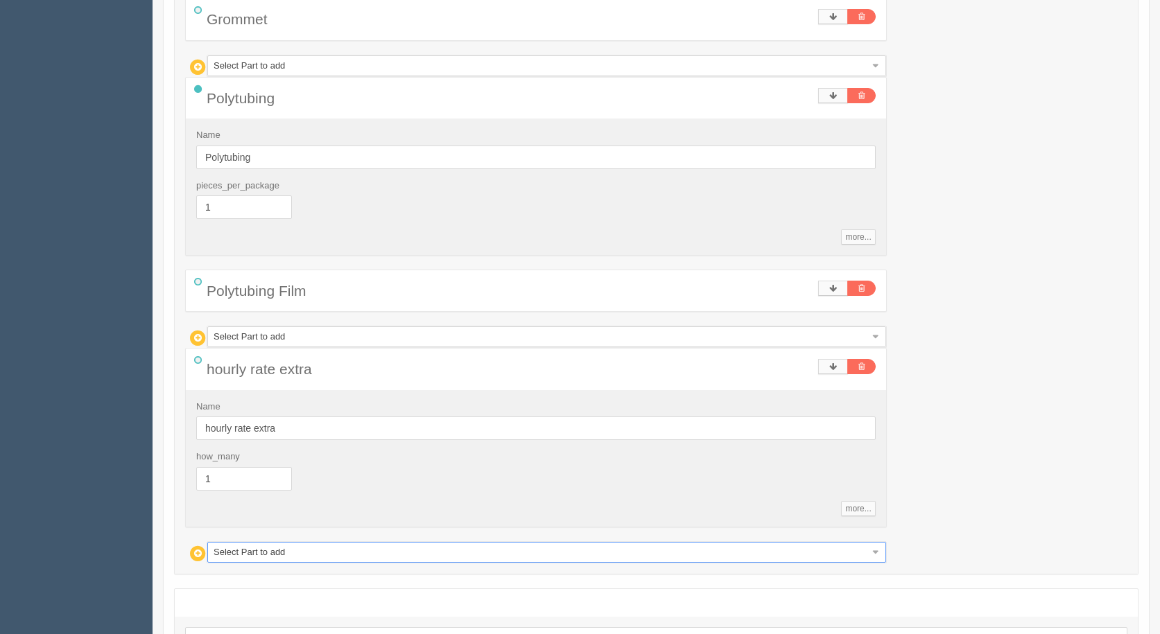
scroll to position [1855, 0]
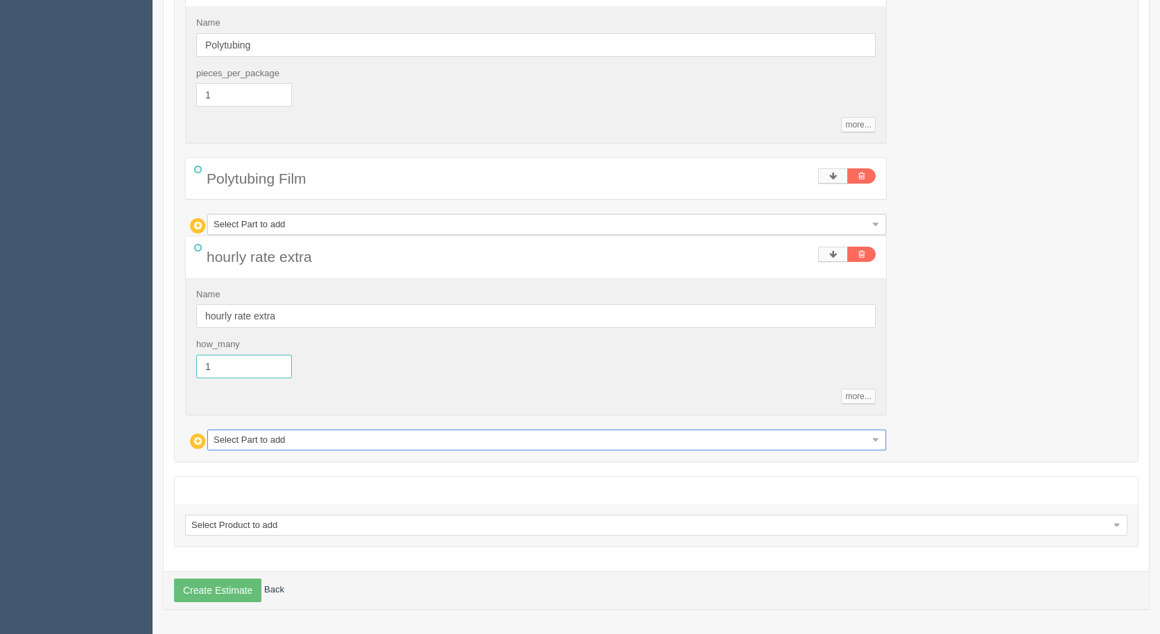
drag, startPoint x: 232, startPoint y: 363, endPoint x: 0, endPoint y: 266, distance: 251.1
type input ".33"
type input "30.59"
type input "15.00"
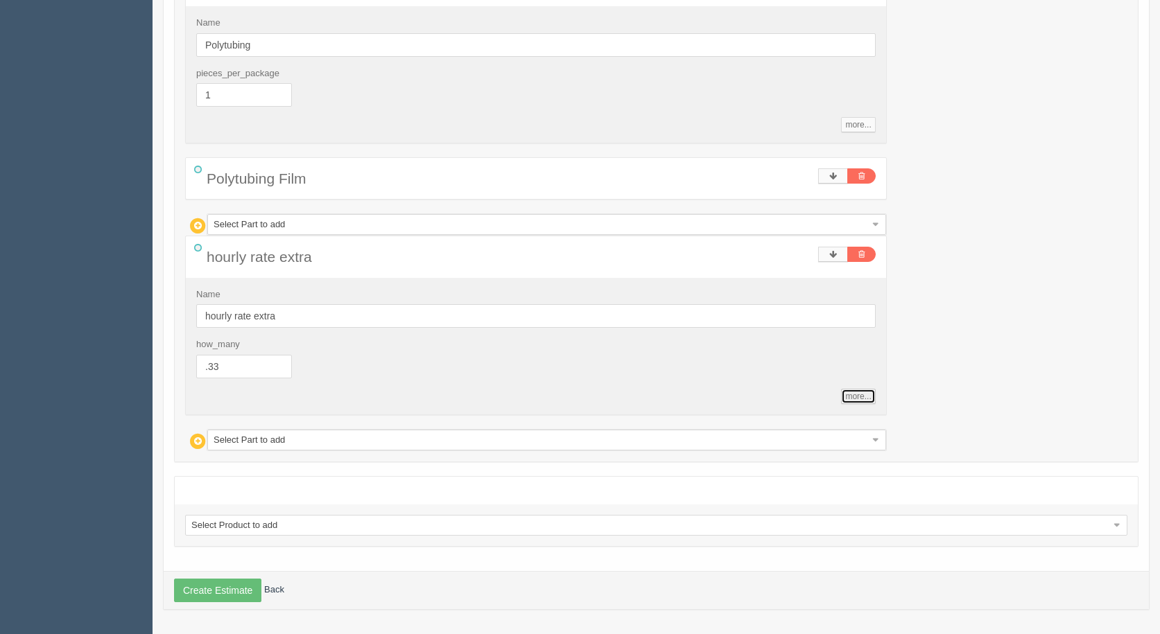
type input "0.33"
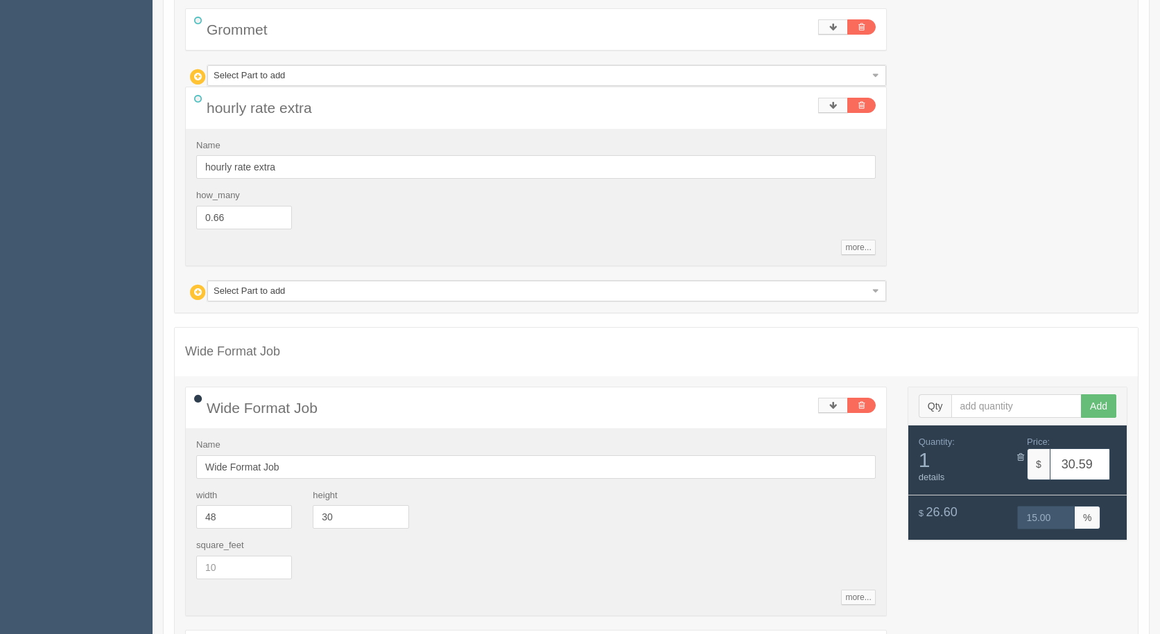
scroll to position [677, 0]
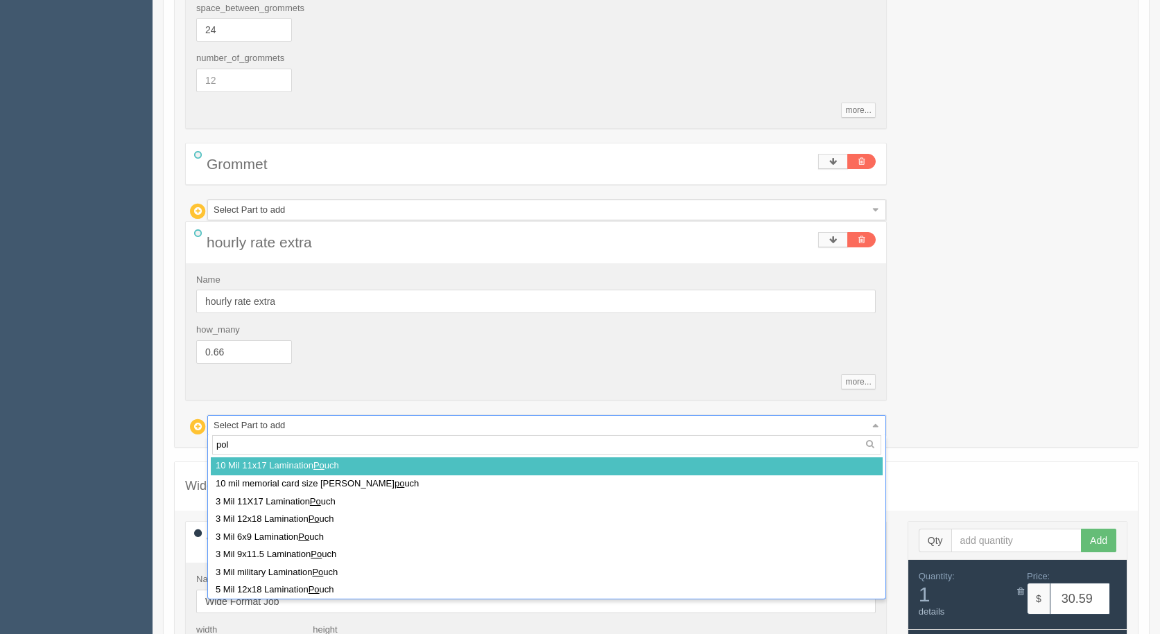
type input "poly"
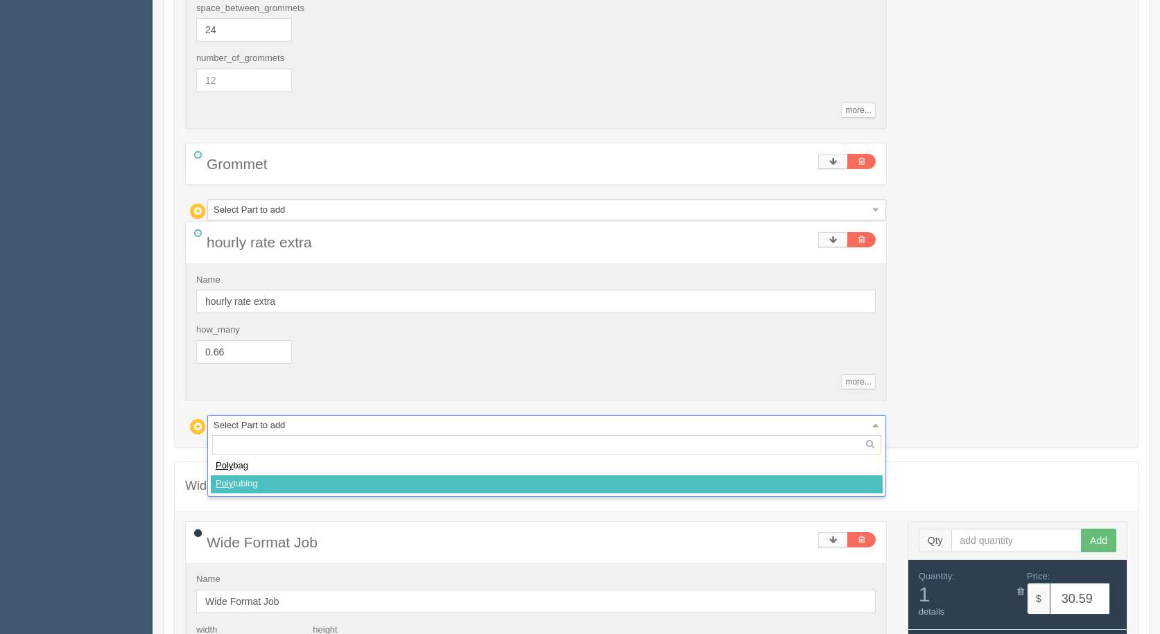
select select
type input "69.96"
type input "14.99"
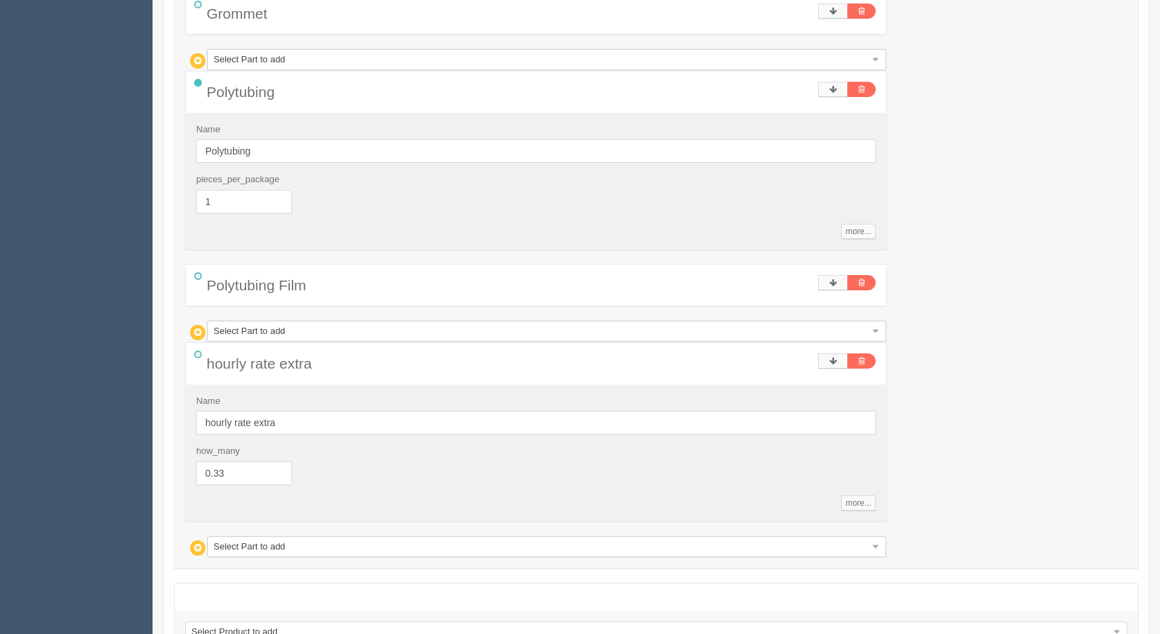
scroll to position [2127, 0]
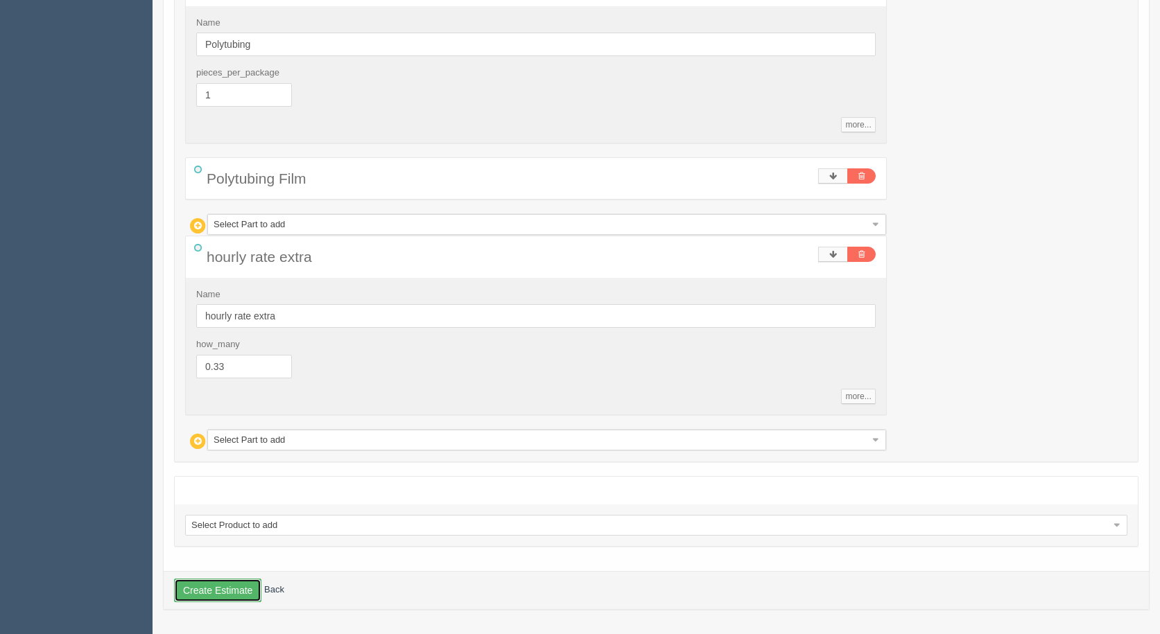
click at [237, 587] on button "Create Estimate" at bounding box center [217, 591] width 87 height 24
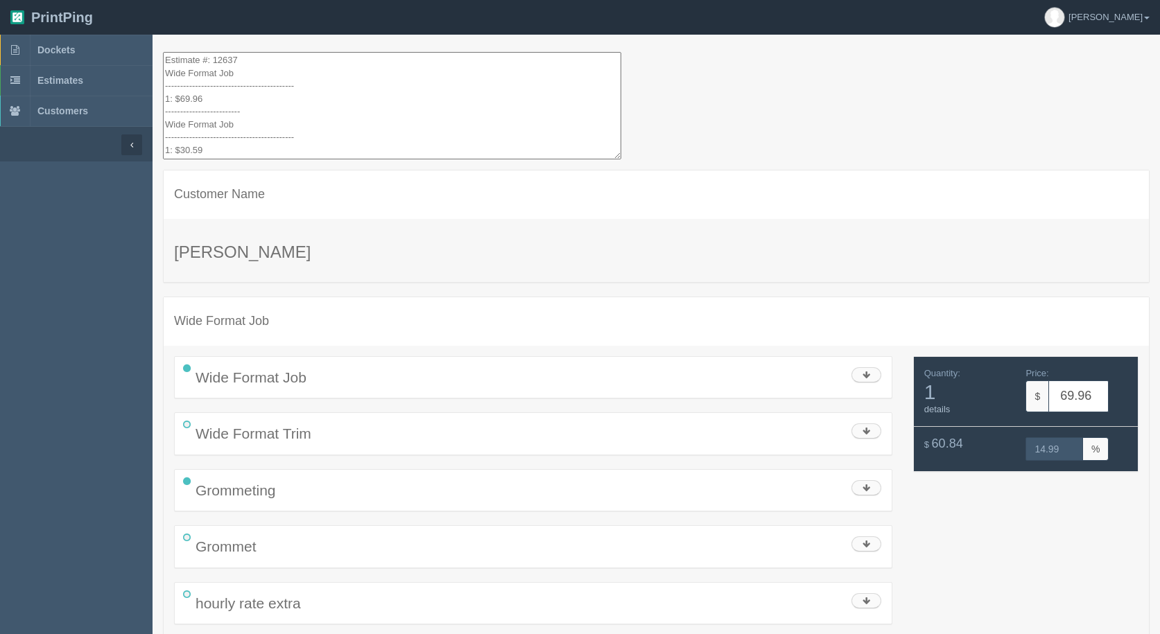
click at [1055, 212] on div "Customer Name" at bounding box center [656, 195] width 985 height 49
drag, startPoint x: 239, startPoint y: 140, endPoint x: 132, endPoint y: -1, distance: 177.1
click at [132, 0] on html "PrintPing Gerry Administration Edit account ( info@allrushbindery.com ) Logout …" at bounding box center [580, 639] width 1160 height 1279
click at [67, 78] on span "Estimates" at bounding box center [60, 80] width 46 height 11
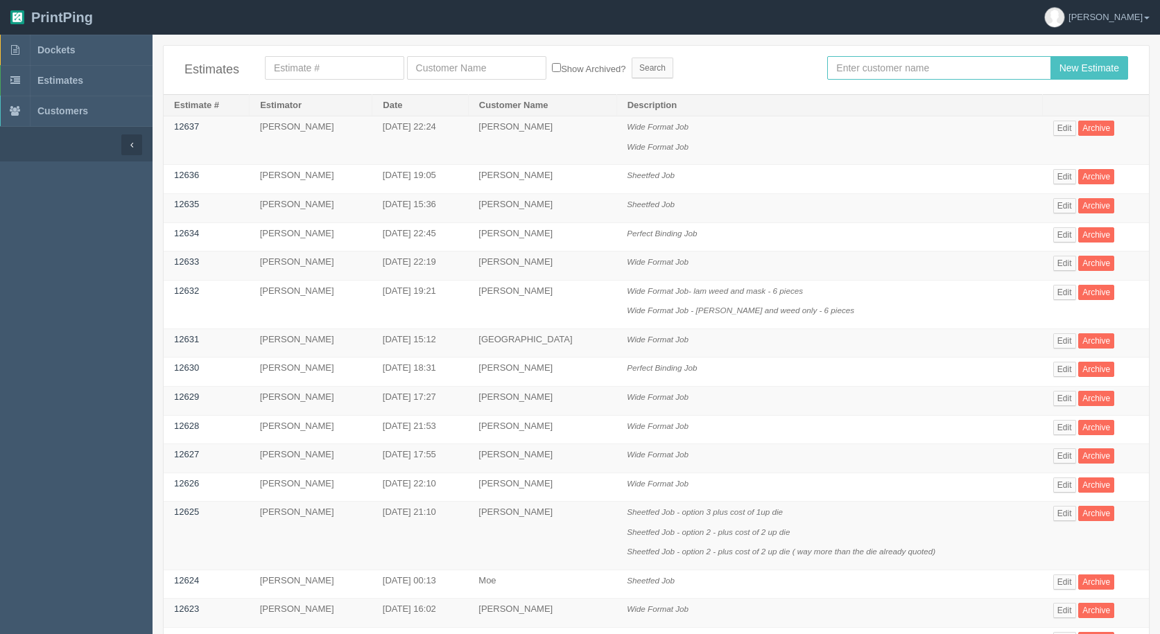
click at [875, 66] on input "text" at bounding box center [938, 68] width 223 height 24
type input "[GEOGRAPHIC_DATA]"
click at [1050, 56] on input "New Estimate" at bounding box center [1089, 68] width 78 height 24
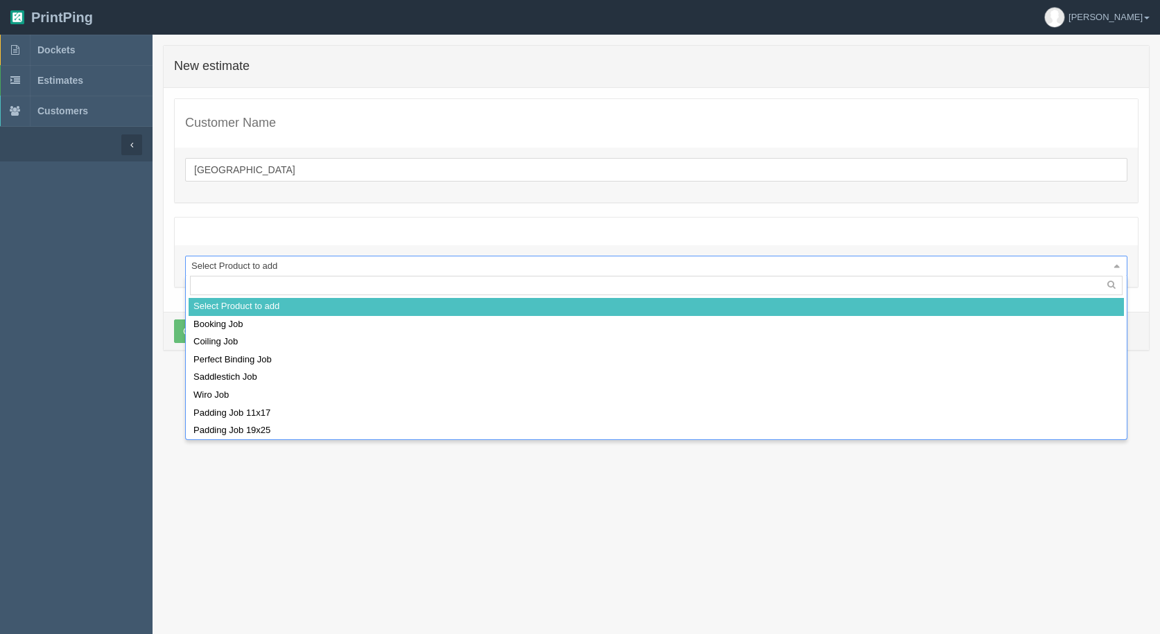
drag, startPoint x: 318, startPoint y: 260, endPoint x: 303, endPoint y: 262, distance: 14.7
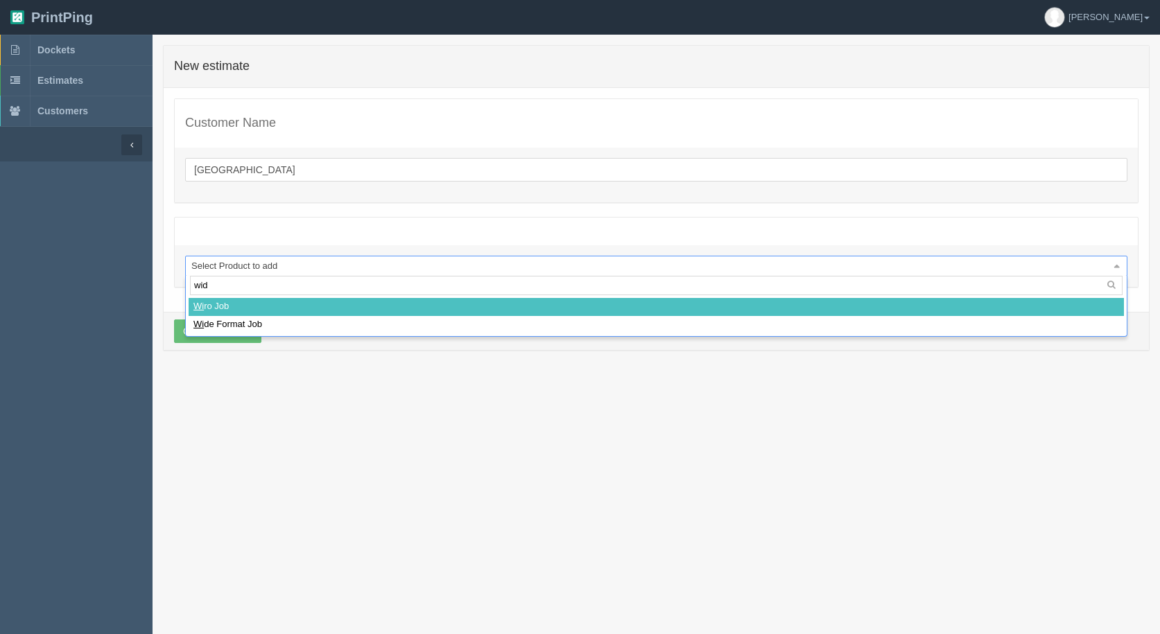
type input "wide"
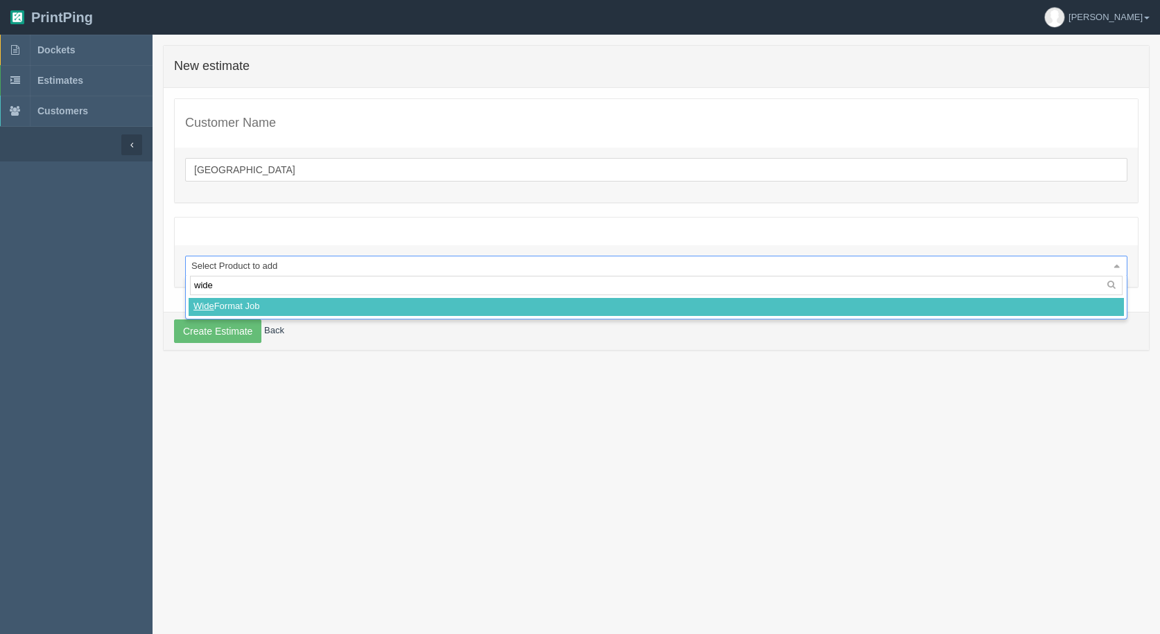
select select
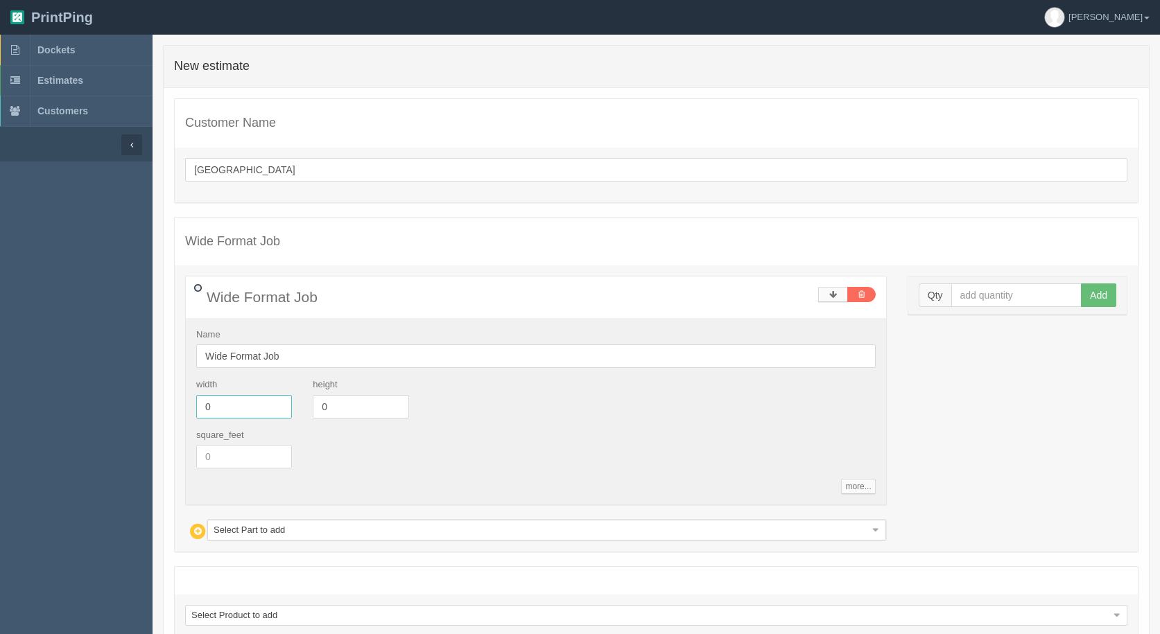
drag, startPoint x: 223, startPoint y: 404, endPoint x: 0, endPoint y: 295, distance: 248.4
click at [0, 295] on section "Dockets Estimates Customers" at bounding box center [580, 380] width 1160 height 690
type input "24"
type input "16"
click at [1027, 300] on input "text" at bounding box center [1016, 296] width 131 height 24
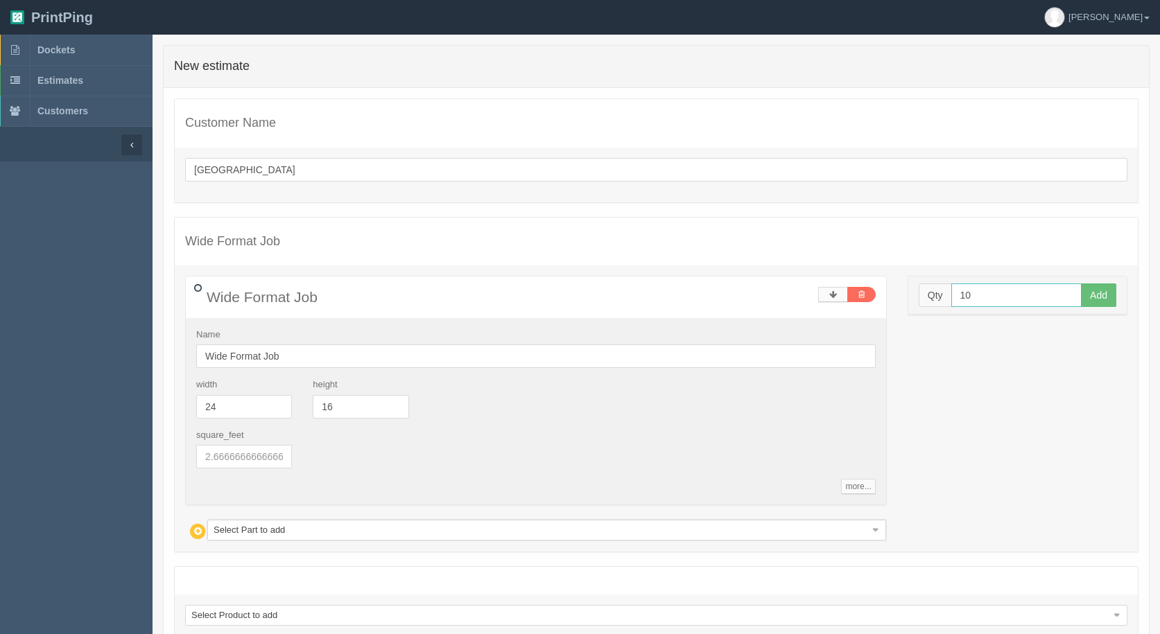
type input "10"
click at [1081, 284] on button "Add" at bounding box center [1098, 296] width 35 height 24
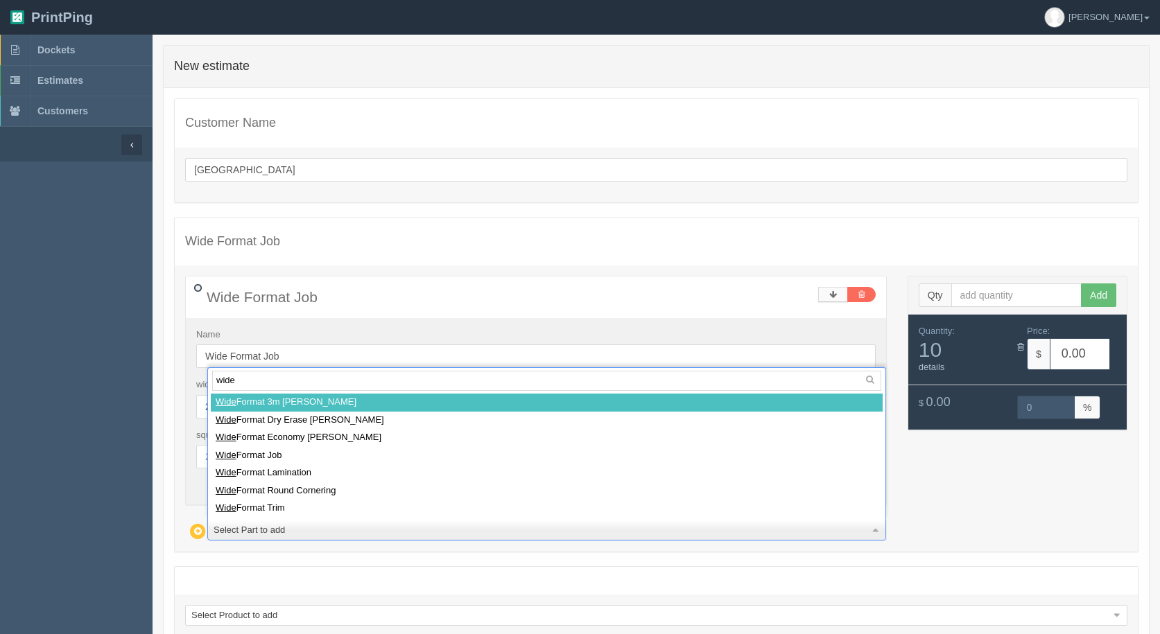
type input "wid"
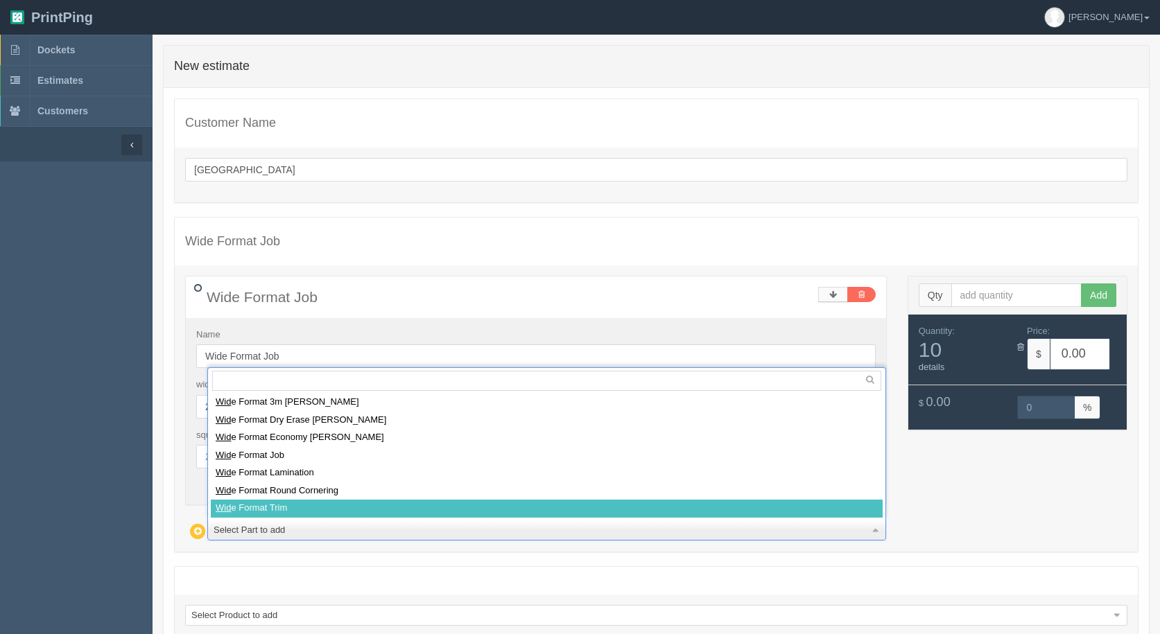
select select
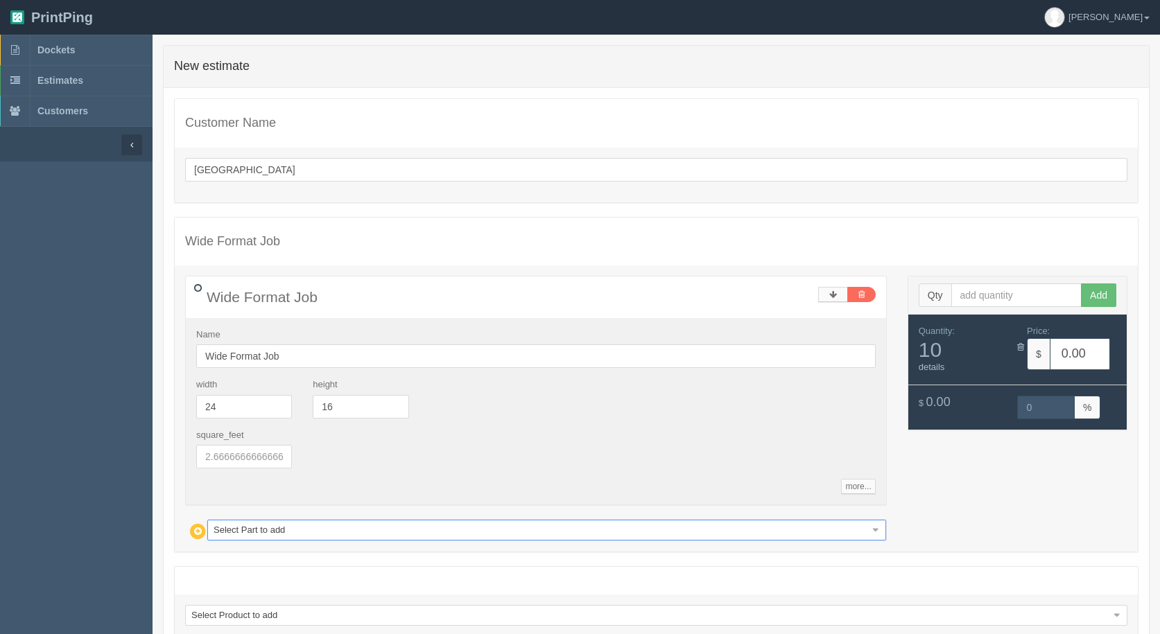
type input "13.29"
type input "14.97"
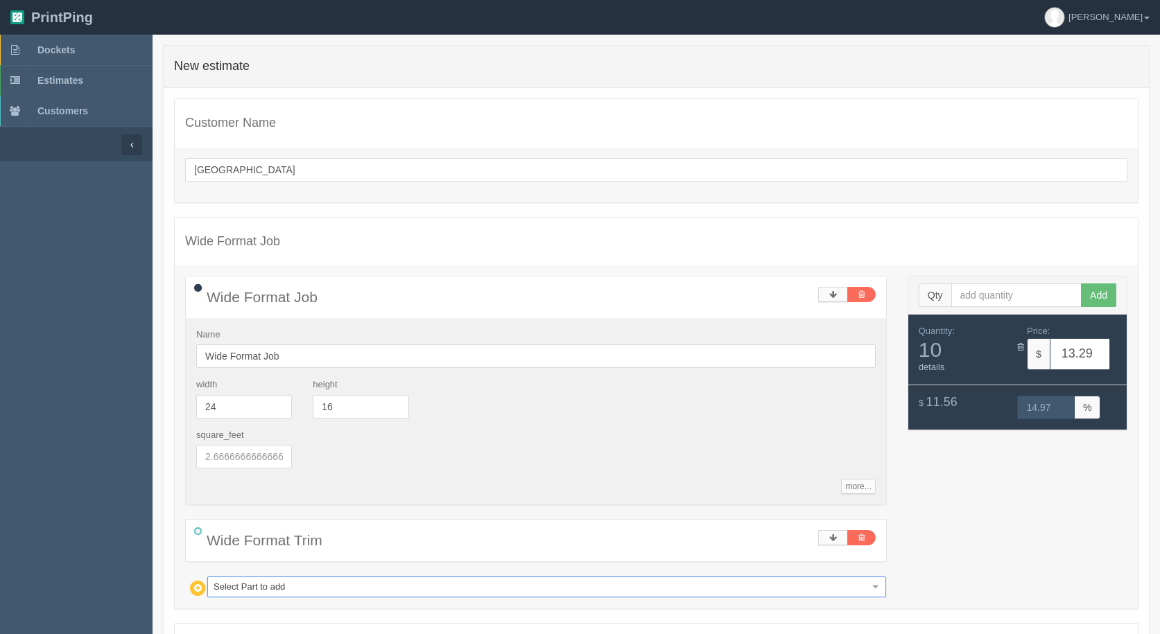
click at [427, 574] on div "Wide Format Trim Name Wide Format Trim more... standards unit_cost 52 markup 1.…" at bounding box center [536, 558] width 702 height 78
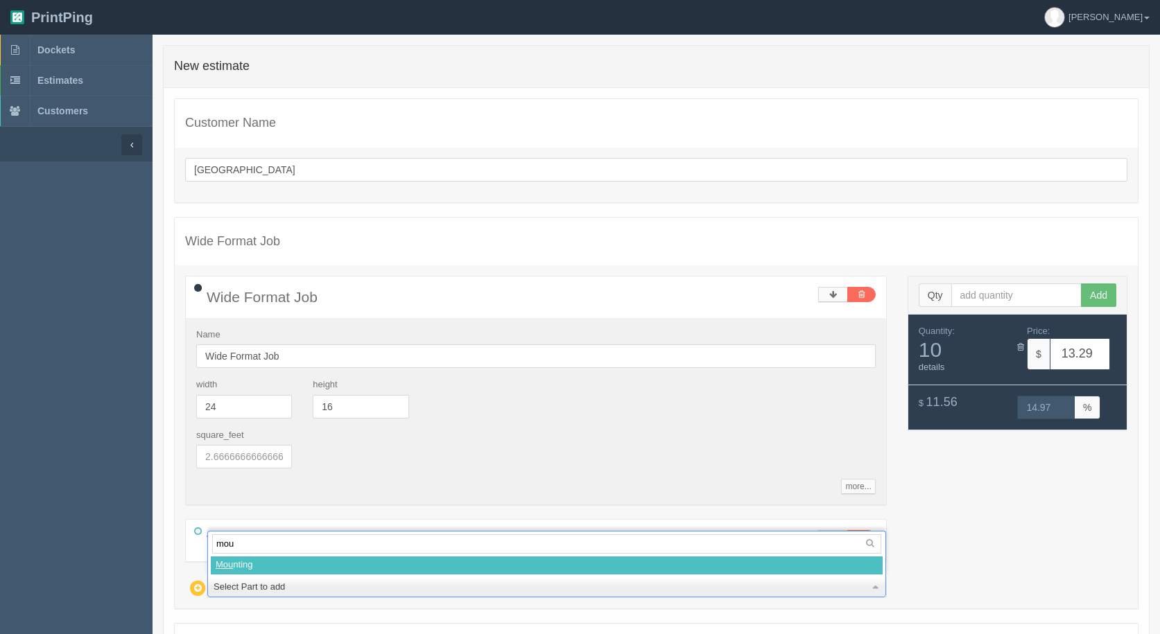
type input "moun"
select select
type input "22.06"
type input "15.02"
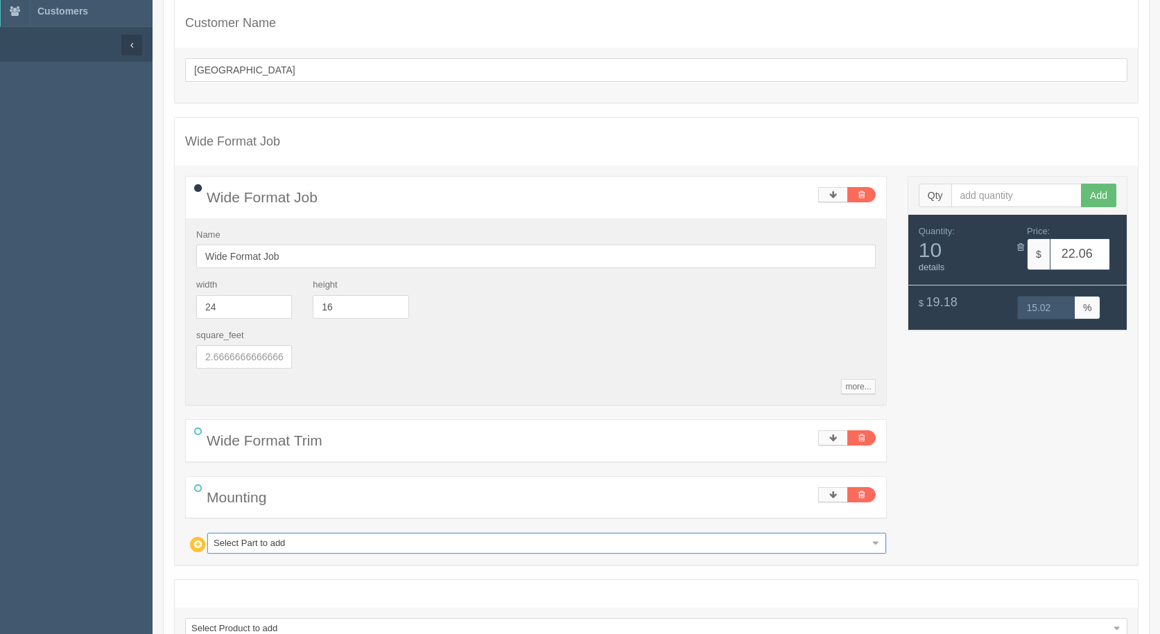
scroll to position [203, 0]
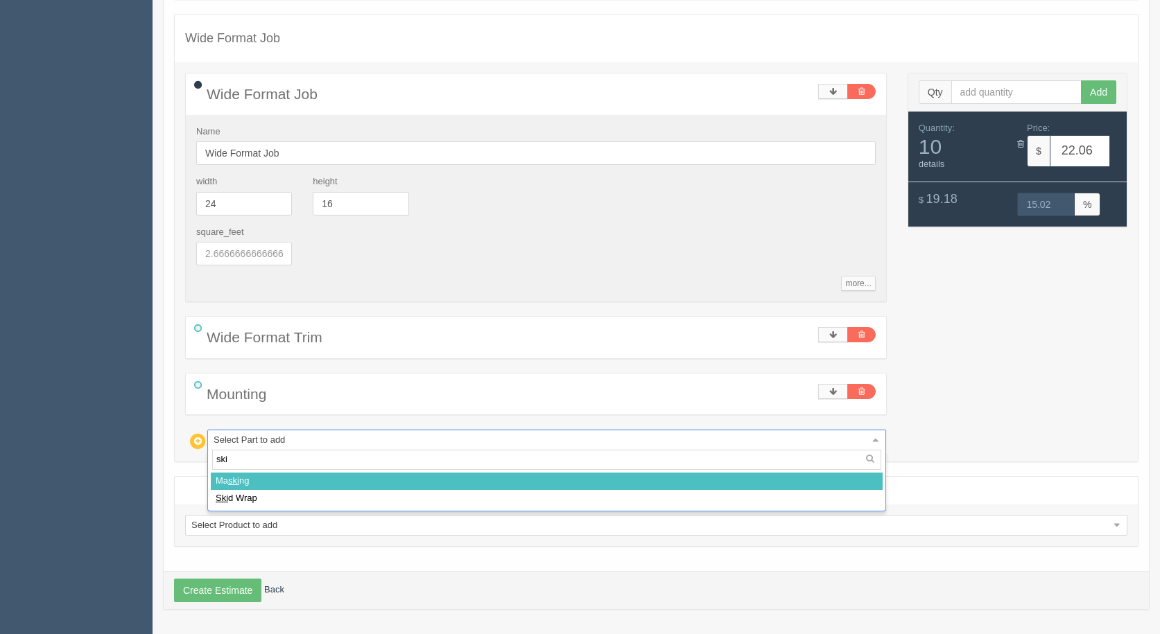
type input "skid"
select select
type input "37.01"
type input "15.01"
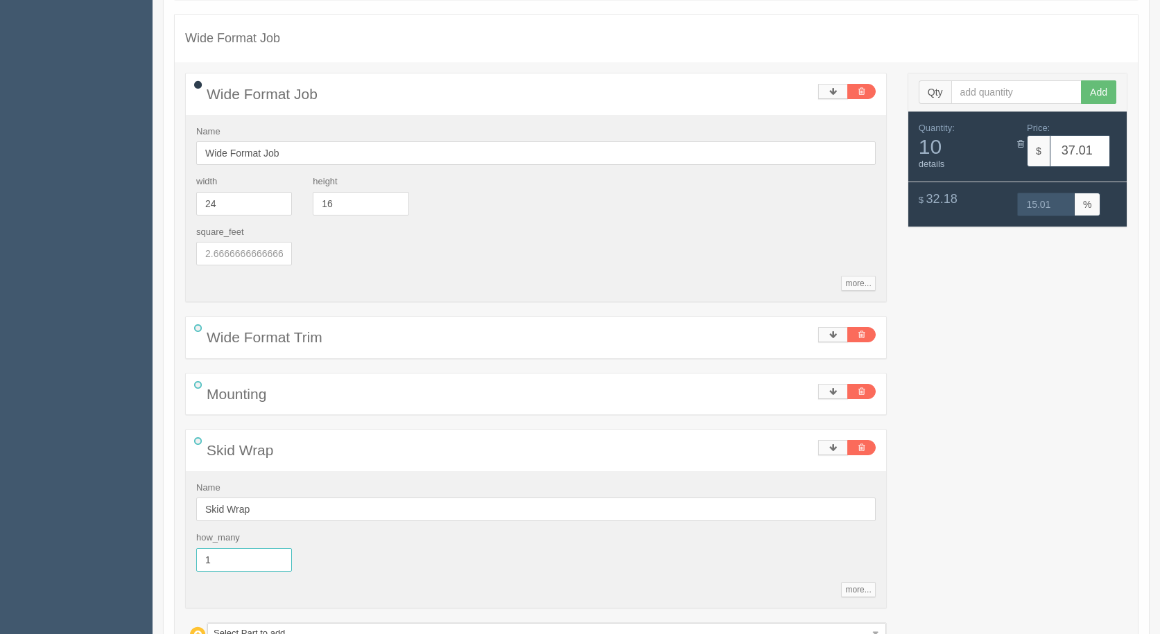
drag, startPoint x: 220, startPoint y: 566, endPoint x: 0, endPoint y: 428, distance: 259.7
click at [19, 474] on section "Dockets Estimates Customers" at bounding box center [580, 330] width 1160 height 996
type input ".5"
type input "29.53"
type input "14.99"
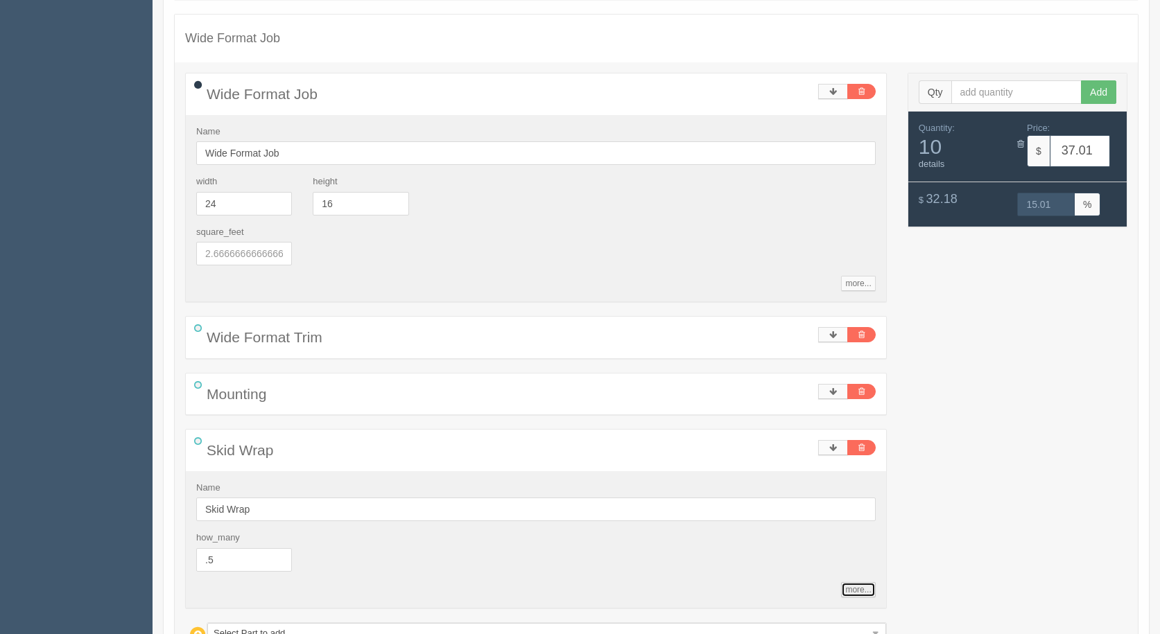
type input "0.5"
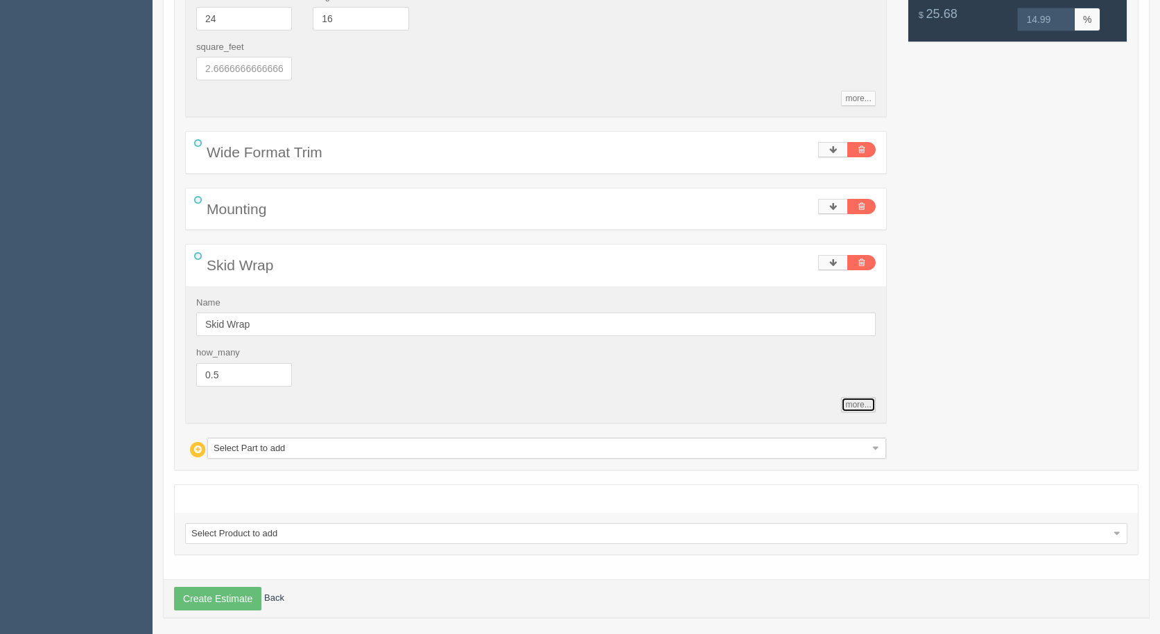
scroll to position [397, 0]
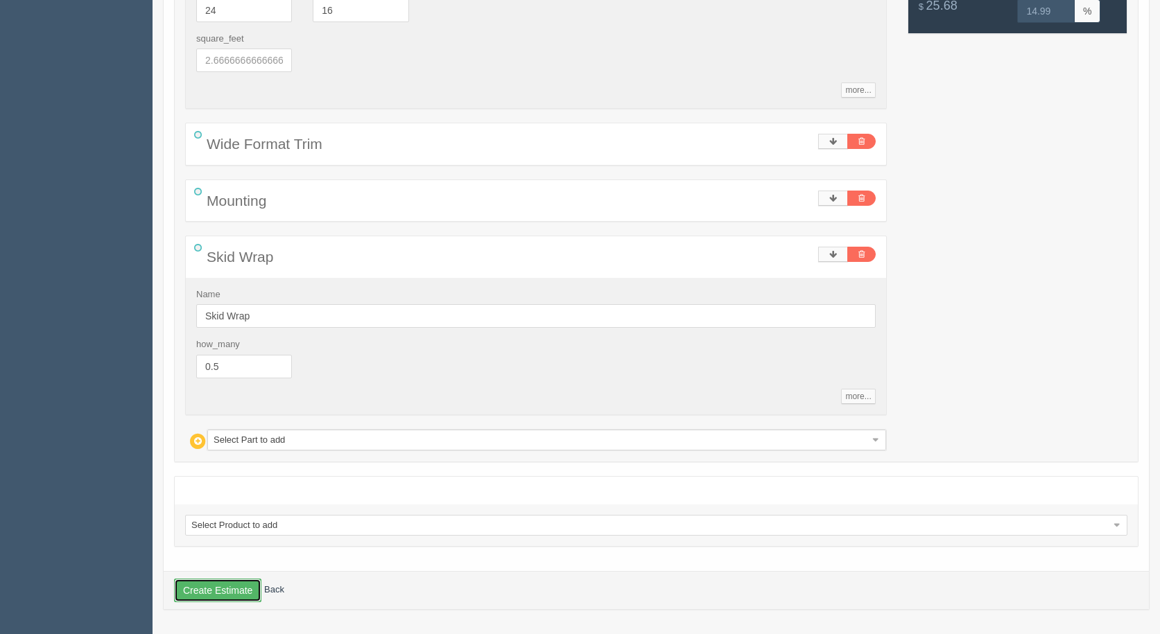
click at [227, 584] on button "Create Estimate" at bounding box center [217, 591] width 87 height 24
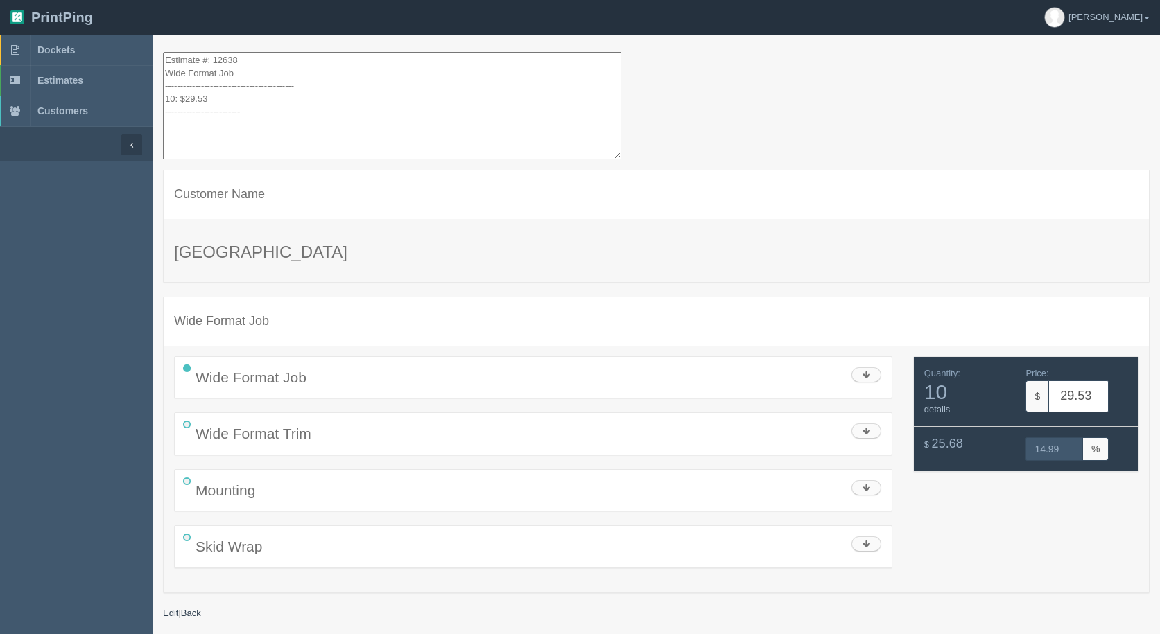
drag, startPoint x: 261, startPoint y: 148, endPoint x: 62, endPoint y: -37, distance: 271.8
click at [62, 0] on html "PrintPing [PERSON_NAME] Administration Edit account ( [EMAIL_ADDRESS][DOMAIN_NA…" at bounding box center [580, 334] width 1160 height 669
